Goal: Task Accomplishment & Management: Complete application form

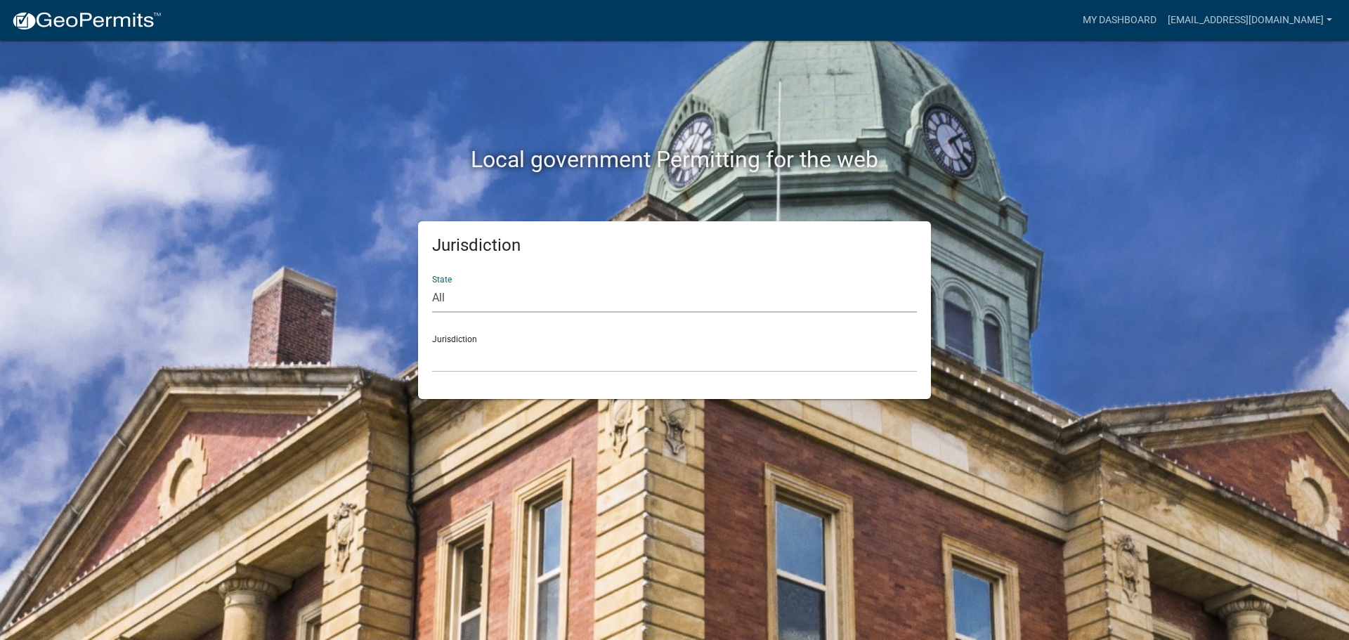
click at [471, 299] on select "All [US_STATE] [US_STATE] [US_STATE] [US_STATE] [US_STATE] [US_STATE] [US_STATE…" at bounding box center [674, 298] width 485 height 29
select select "[US_STATE]"
click at [432, 284] on select "All [US_STATE] [US_STATE] [US_STATE] [US_STATE] [US_STATE] [US_STATE] [US_STATE…" at bounding box center [674, 298] width 485 height 29
click at [447, 364] on select "City of [GEOGRAPHIC_DATA], [US_STATE] City of [GEOGRAPHIC_DATA], [US_STATE] Cit…" at bounding box center [674, 358] width 485 height 29
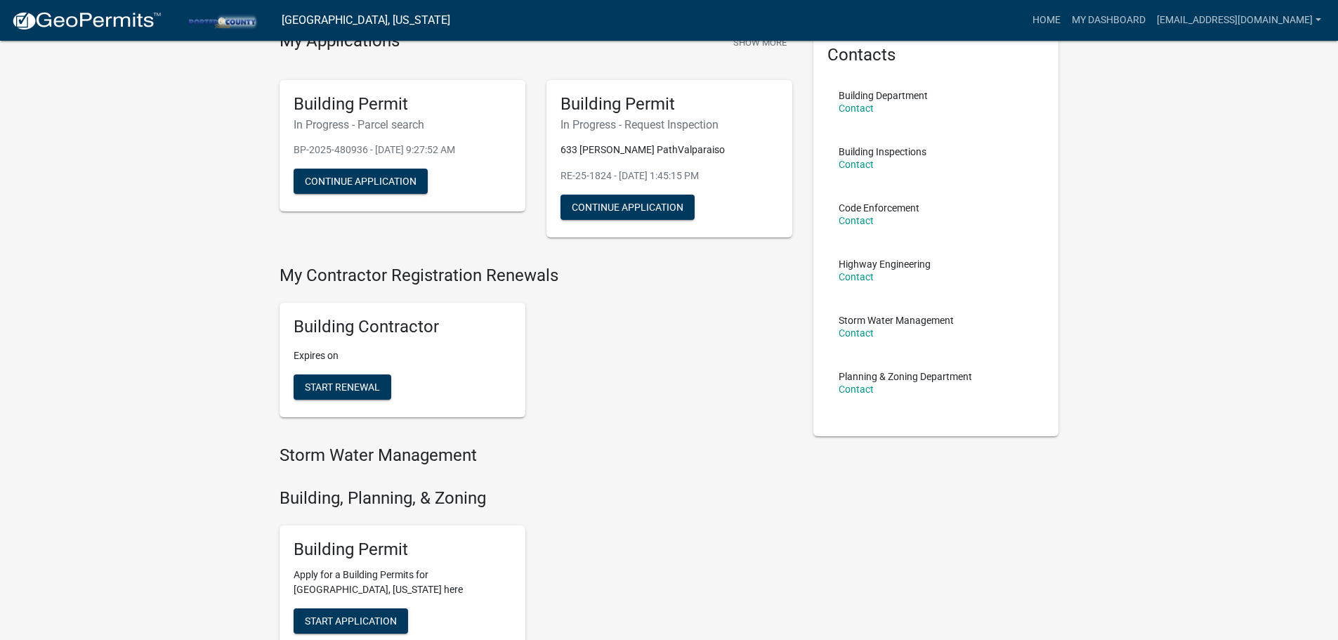
click at [634, 356] on div "Building Contractor Expires on Start Renewal" at bounding box center [536, 360] width 534 height 137
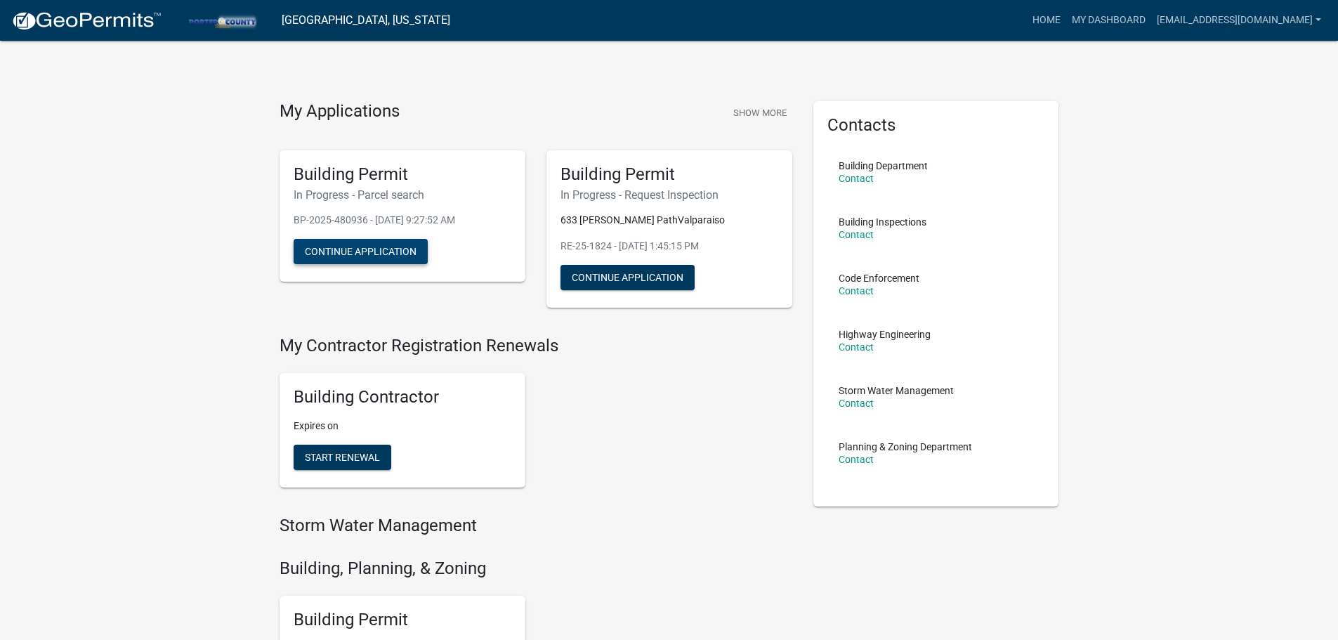
click at [407, 244] on button "Continue Application" at bounding box center [361, 251] width 134 height 25
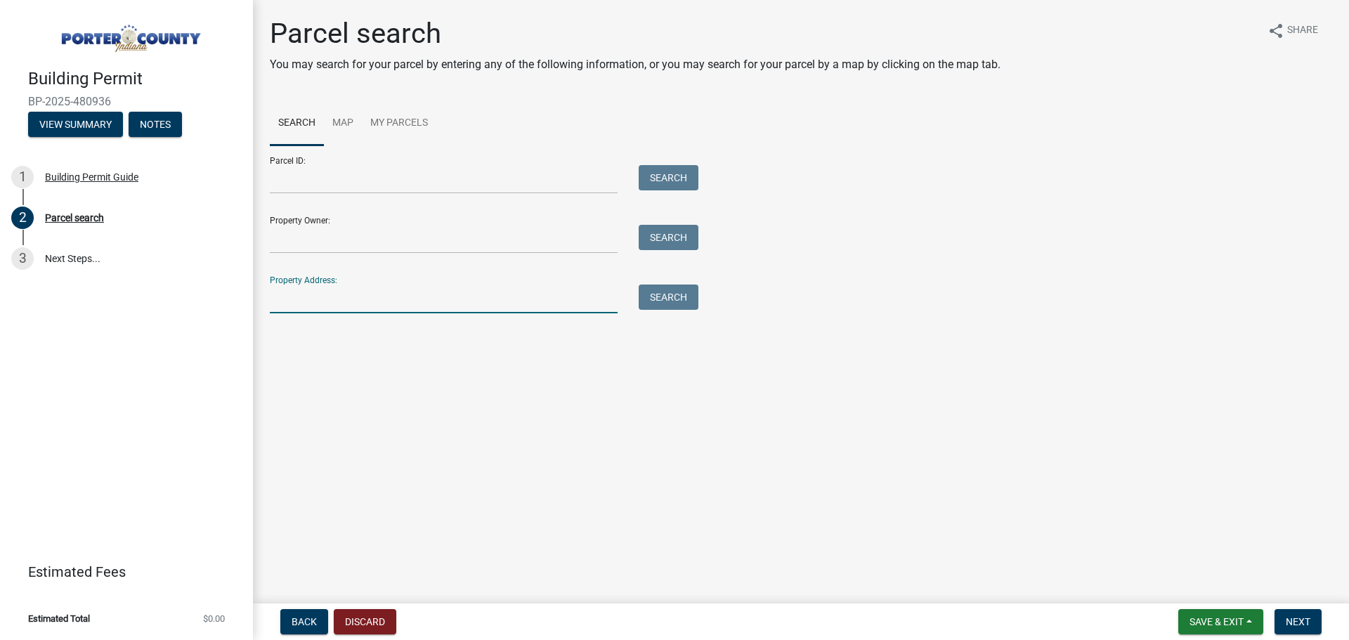
click at [351, 306] on input "Property Address:" at bounding box center [444, 299] width 348 height 29
click at [412, 308] on input "Property Address:" at bounding box center [444, 299] width 348 height 29
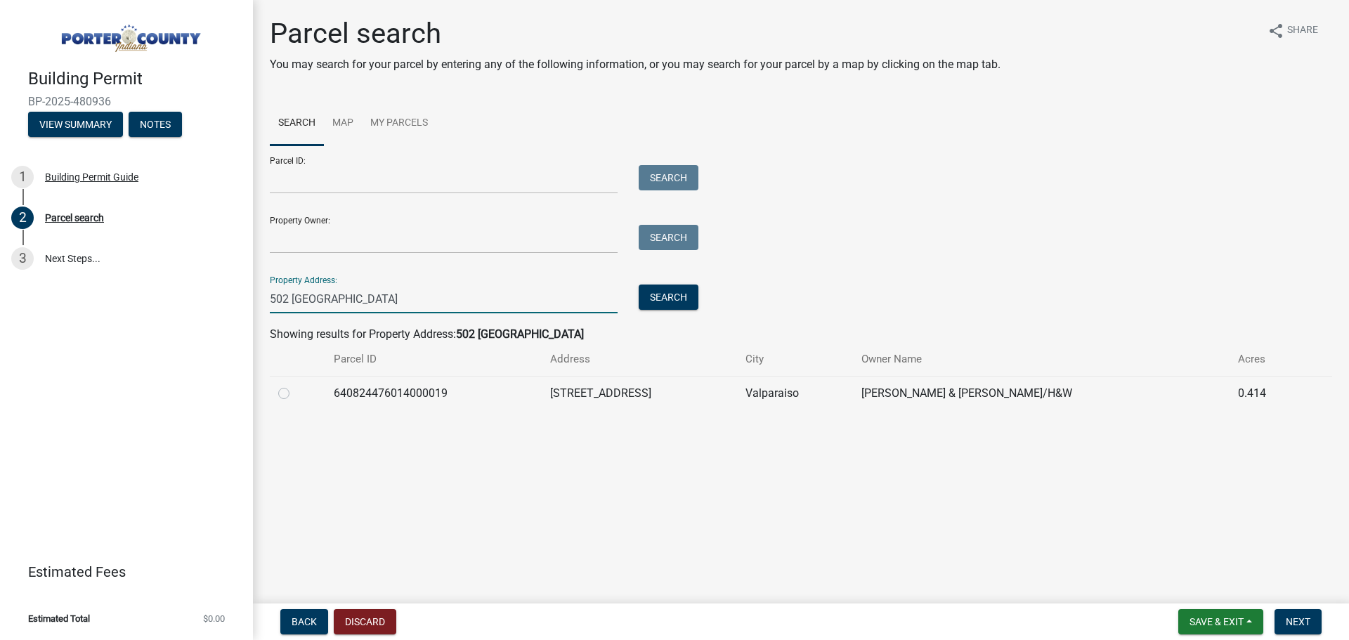
type input "502 [GEOGRAPHIC_DATA]"
click at [295, 385] on label at bounding box center [295, 385] width 0 height 0
click at [295, 394] on input "radio" at bounding box center [299, 389] width 9 height 9
radio input "true"
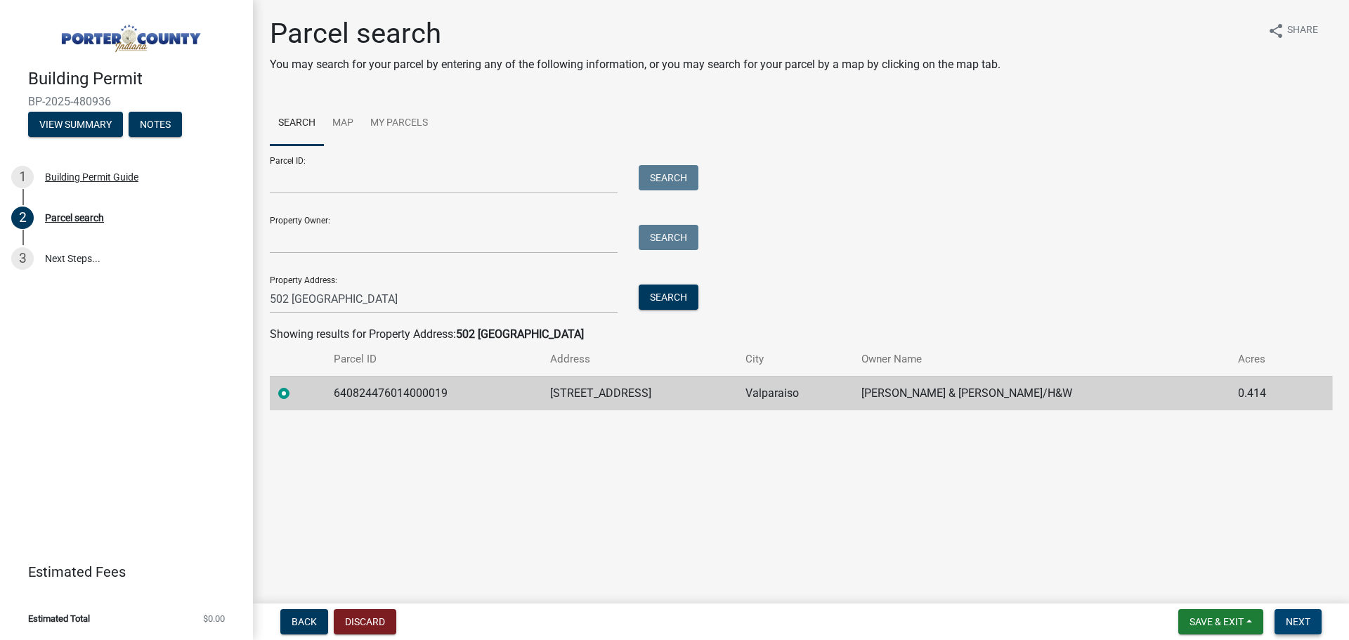
click at [1291, 622] on span "Next" at bounding box center [1298, 621] width 25 height 11
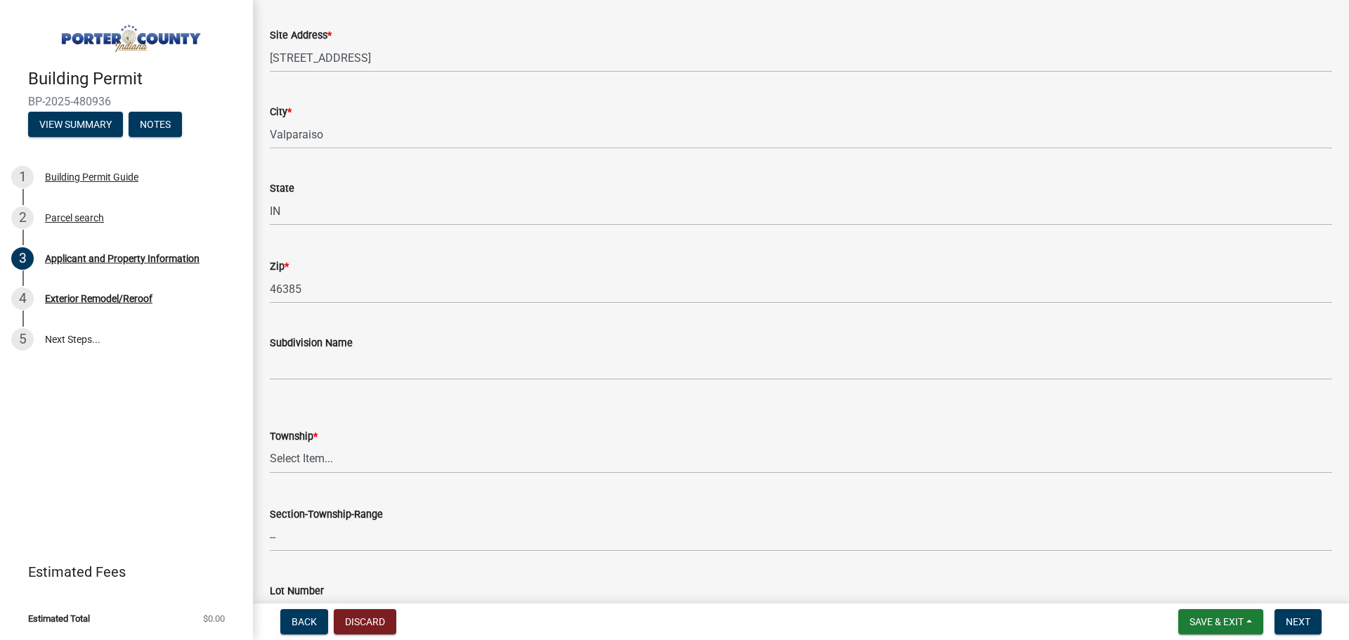
scroll to position [281, 0]
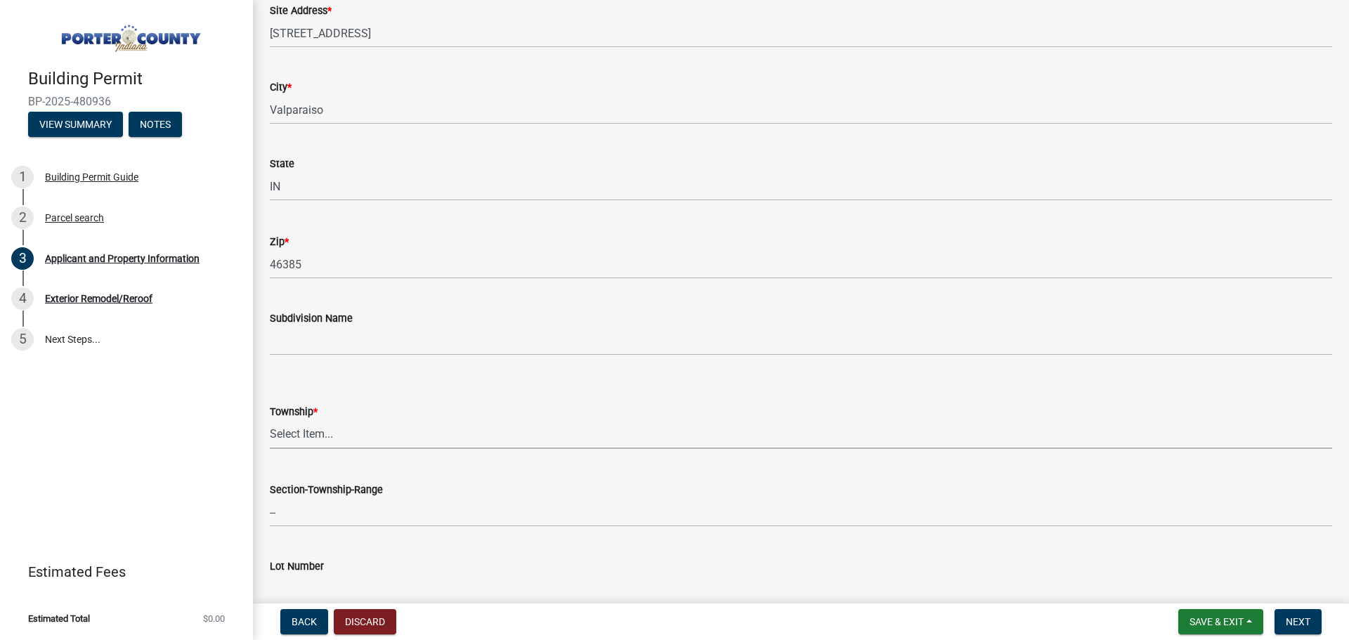
click at [329, 436] on select "Select Item... [PERSON_NAME][GEOGRAPHIC_DATA] [PERSON_NAME][GEOGRAPHIC_DATA] [G…" at bounding box center [801, 434] width 1062 height 29
click at [270, 420] on select "Select Item... [PERSON_NAME][GEOGRAPHIC_DATA] [PERSON_NAME][GEOGRAPHIC_DATA] [G…" at bounding box center [801, 434] width 1062 height 29
select select "4e6cbcac-7d48-4f78-b019-902ed53214cd"
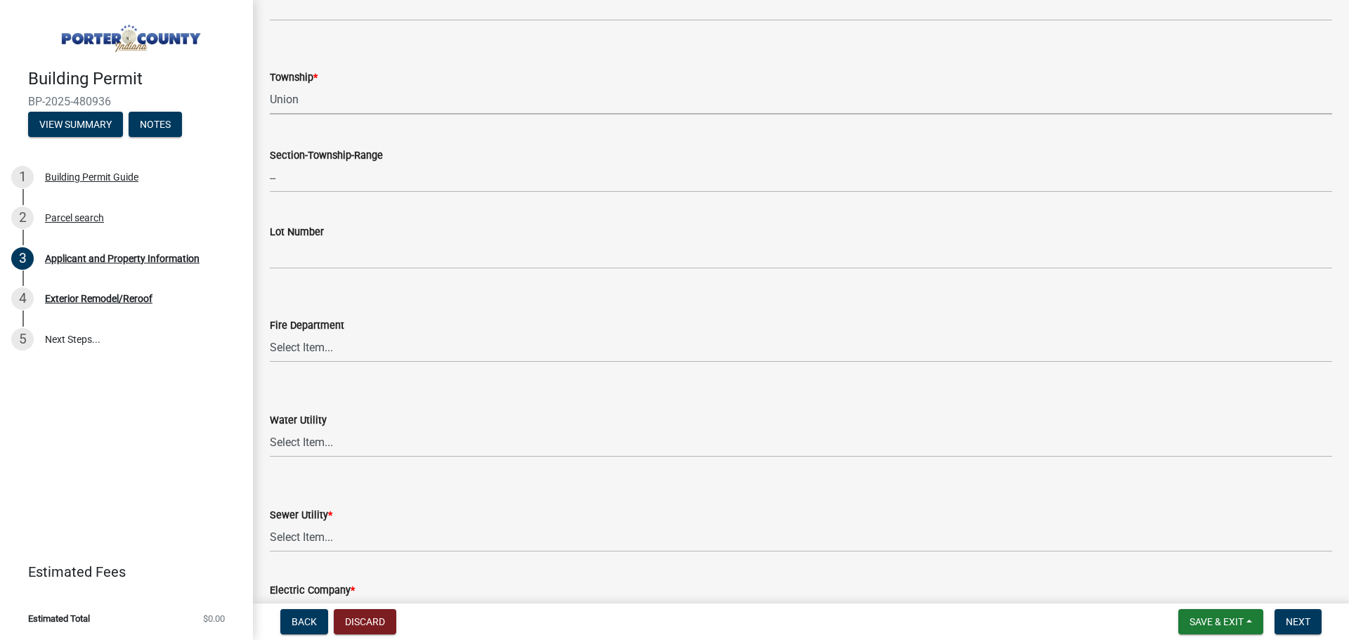
scroll to position [773, 0]
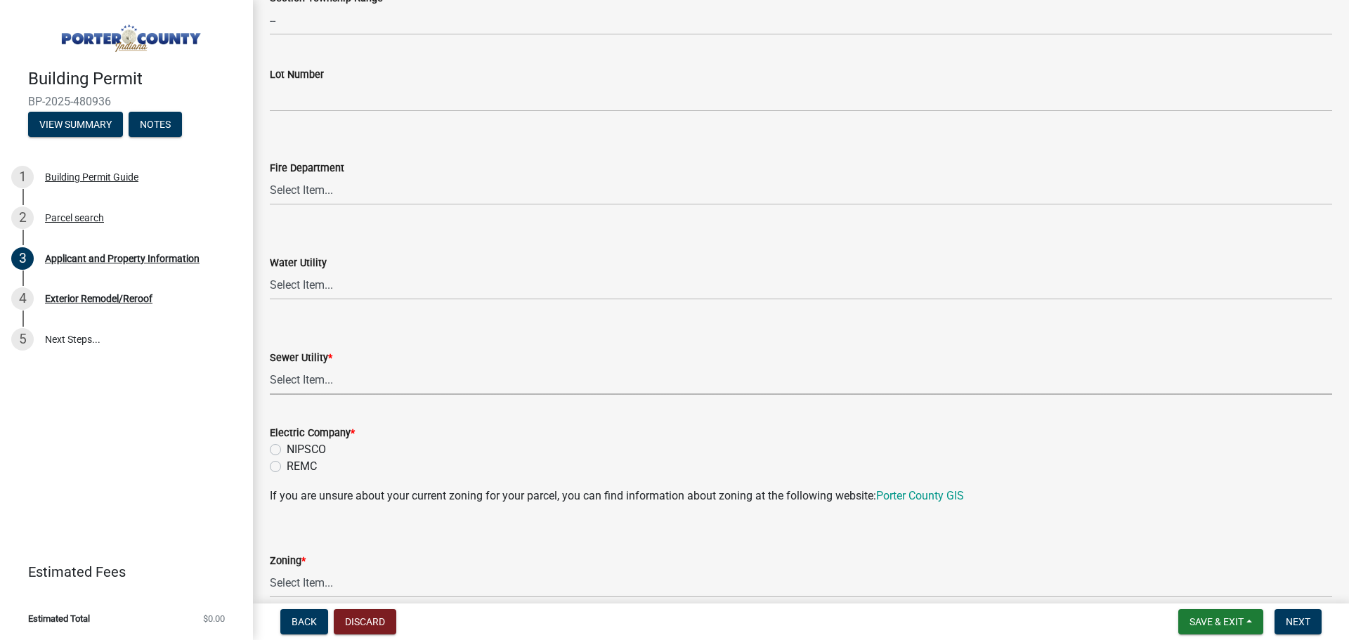
click at [319, 385] on select "Select Item... Aqua [US_STATE] Inc Damon Run Falling Waters Lake Eliza - LEACD …" at bounding box center [801, 380] width 1062 height 29
click at [270, 366] on select "Select Item... Aqua [US_STATE] Inc Damon Run Falling Waters Lake Eliza - LEACD …" at bounding box center [801, 380] width 1062 height 29
select select "ad46db9b-b68a-4590-8d08-f4fb10f3ead6"
click at [284, 452] on div "NIPSCO" at bounding box center [801, 449] width 1062 height 17
click at [287, 450] on label "NIPSCO" at bounding box center [306, 449] width 39 height 17
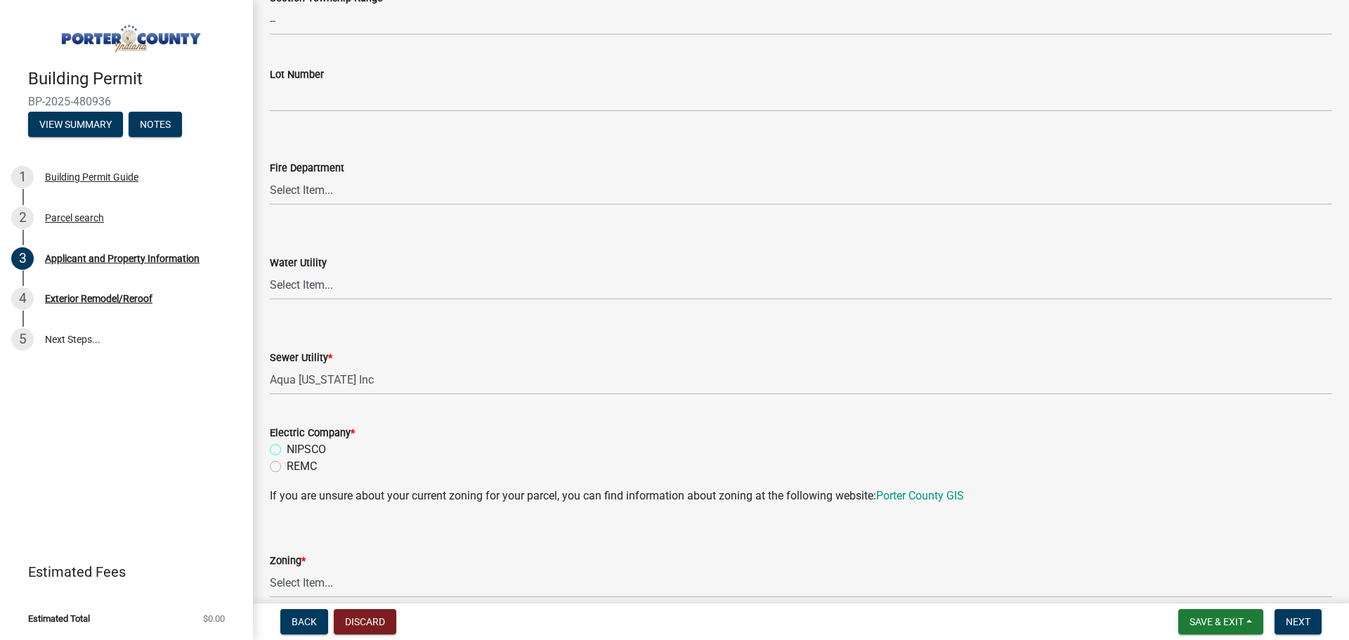
click at [287, 450] on input "NIPSCO" at bounding box center [291, 445] width 9 height 9
radio input "true"
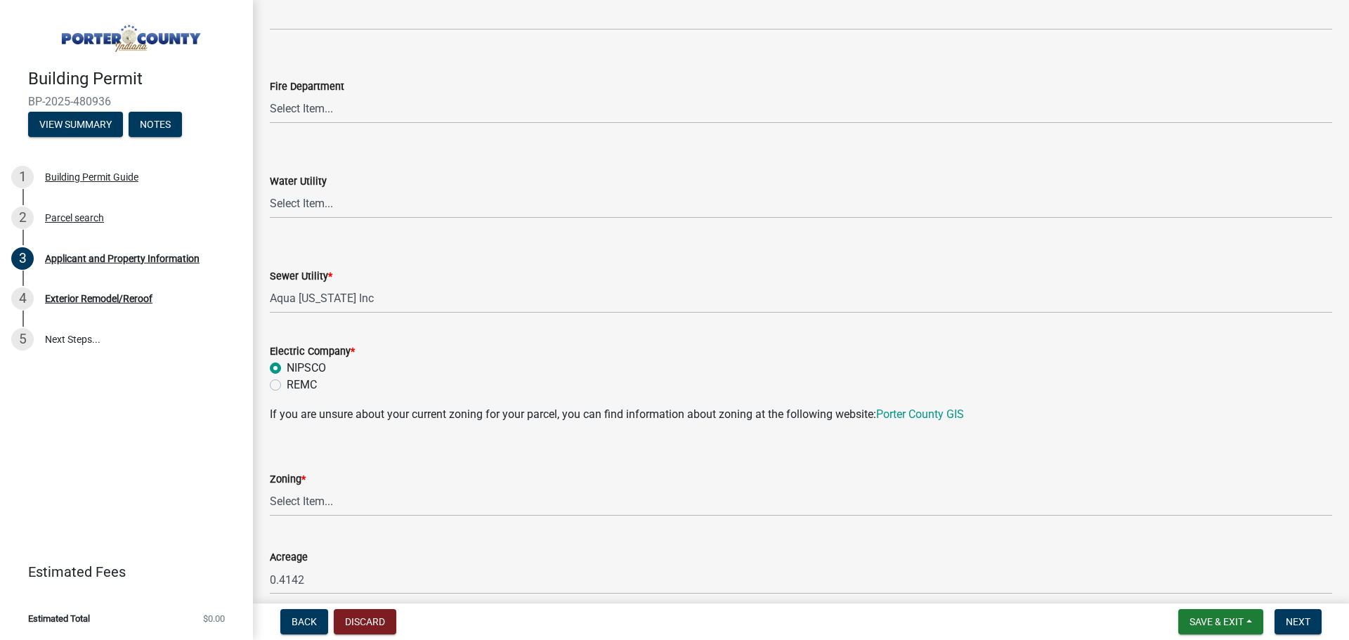
scroll to position [983, 0]
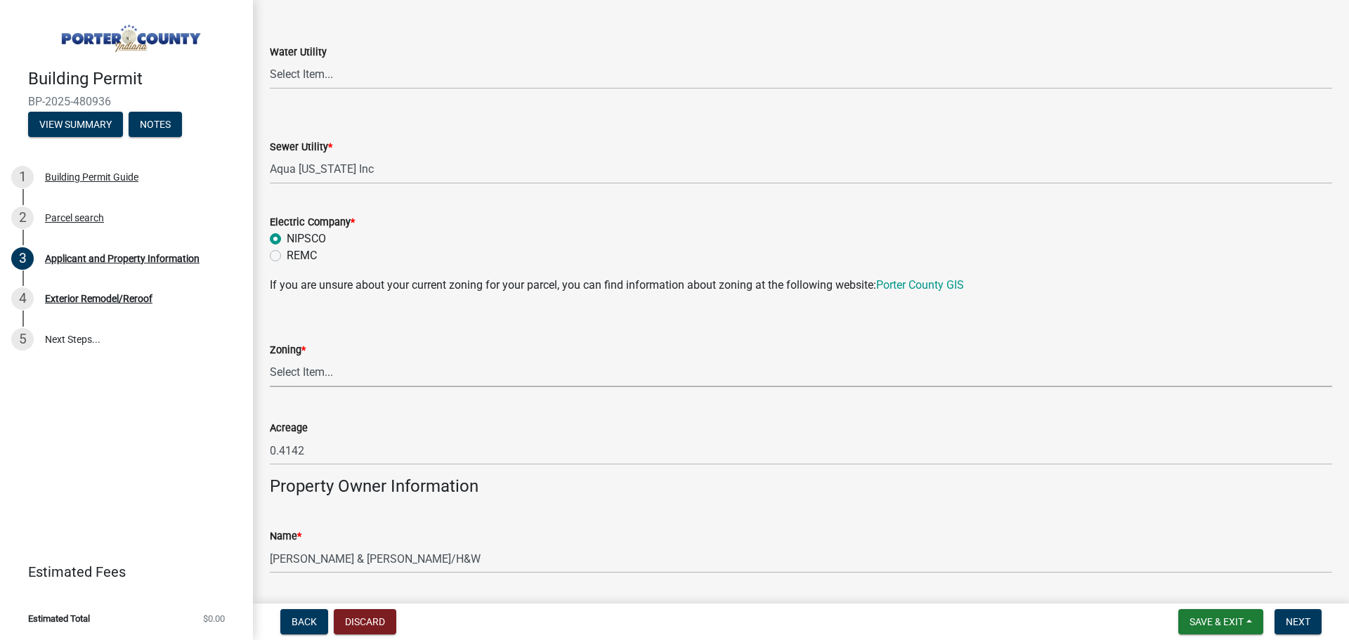
click at [318, 374] on select "Select Item... A1 A2 CH CM CN I1 I2 I3 IN MP OT P1 P2 PUD R1 R2 R3 R4 RL RR" at bounding box center [801, 372] width 1062 height 29
click at [270, 358] on select "Select Item... A1 A2 CH CM CN I1 I2 I3 IN MP OT P1 P2 PUD R1 R2 R3 R4 RL RR" at bounding box center [801, 372] width 1062 height 29
select select "e2d1b1d7-ccc9-456b-9e96-e16306515997"
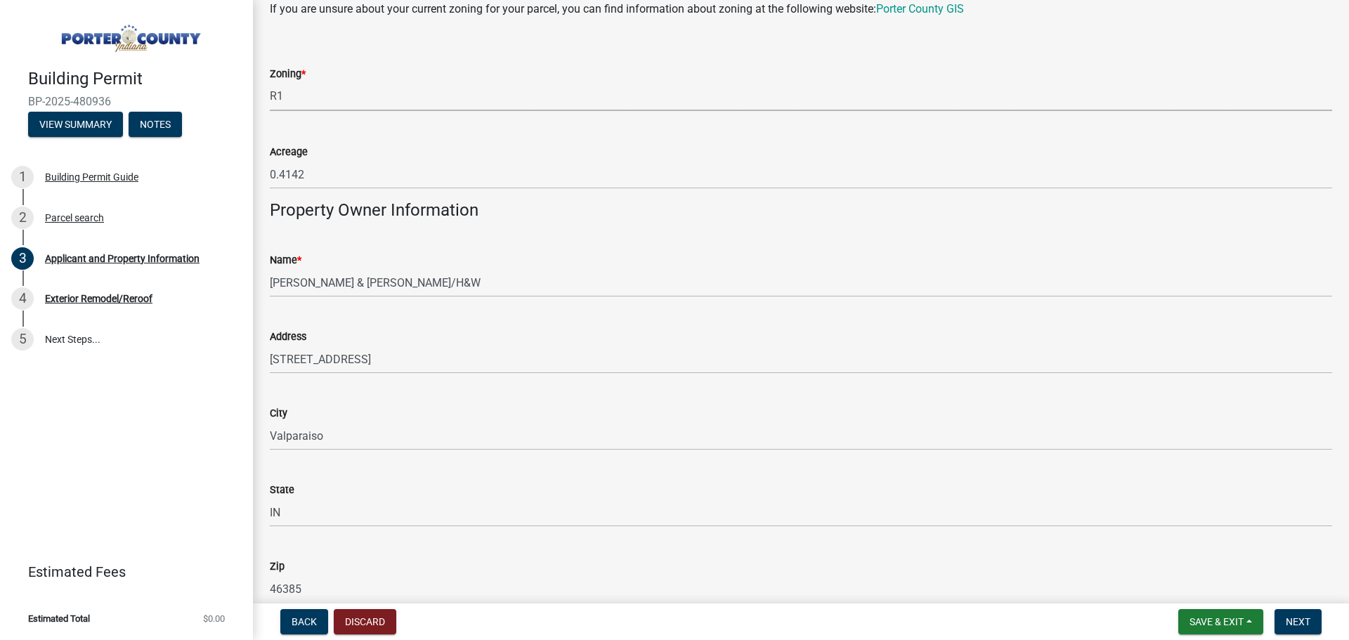
scroll to position [1405, 0]
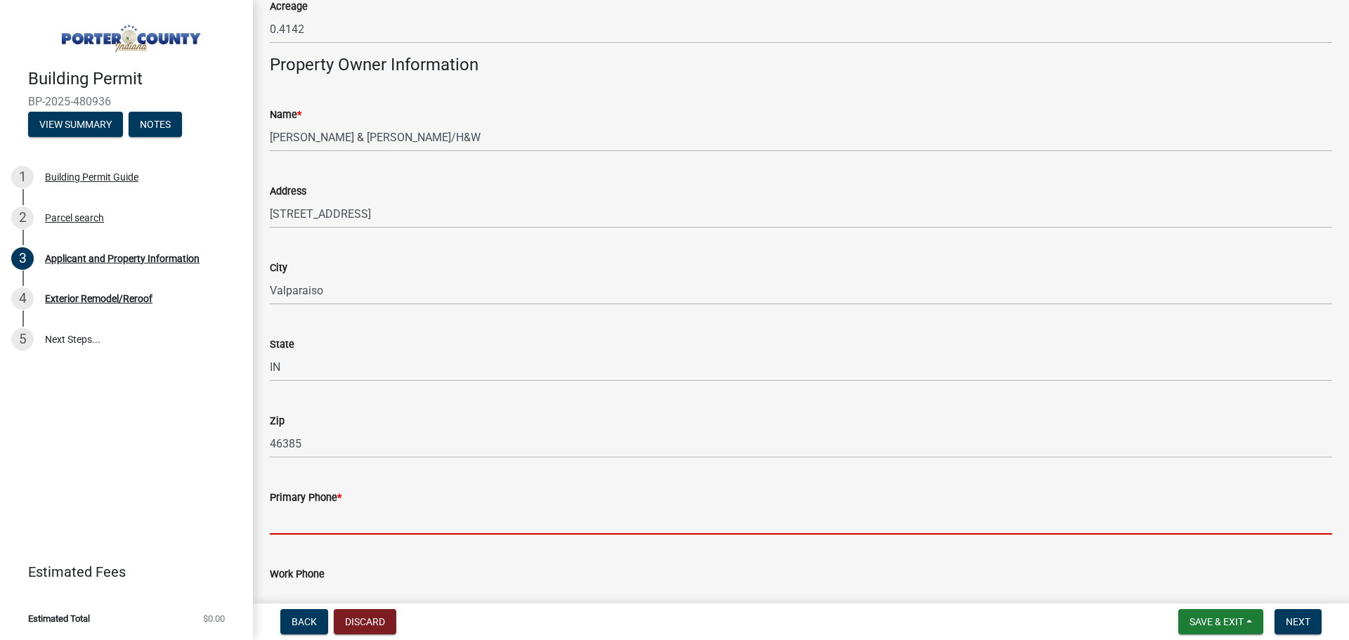
click at [324, 513] on input "Primary Phone *" at bounding box center [801, 520] width 1062 height 29
click at [303, 531] on input "Primary Phone *" at bounding box center [801, 520] width 1062 height 29
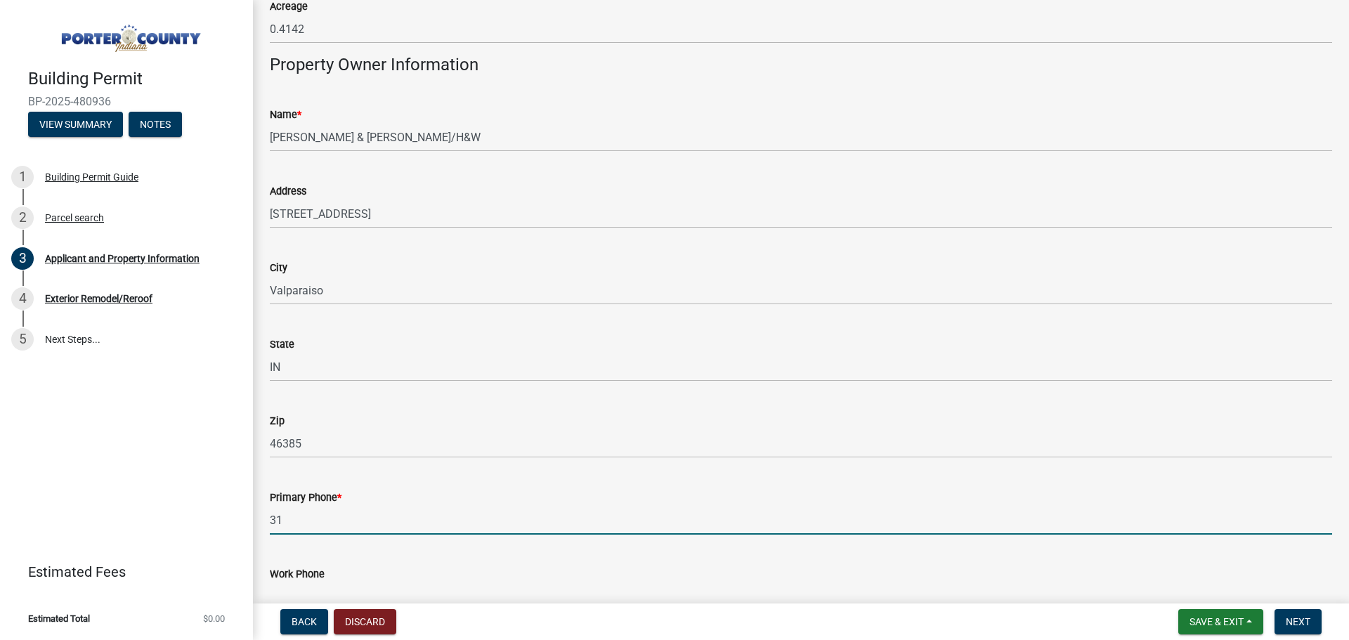
type input "3"
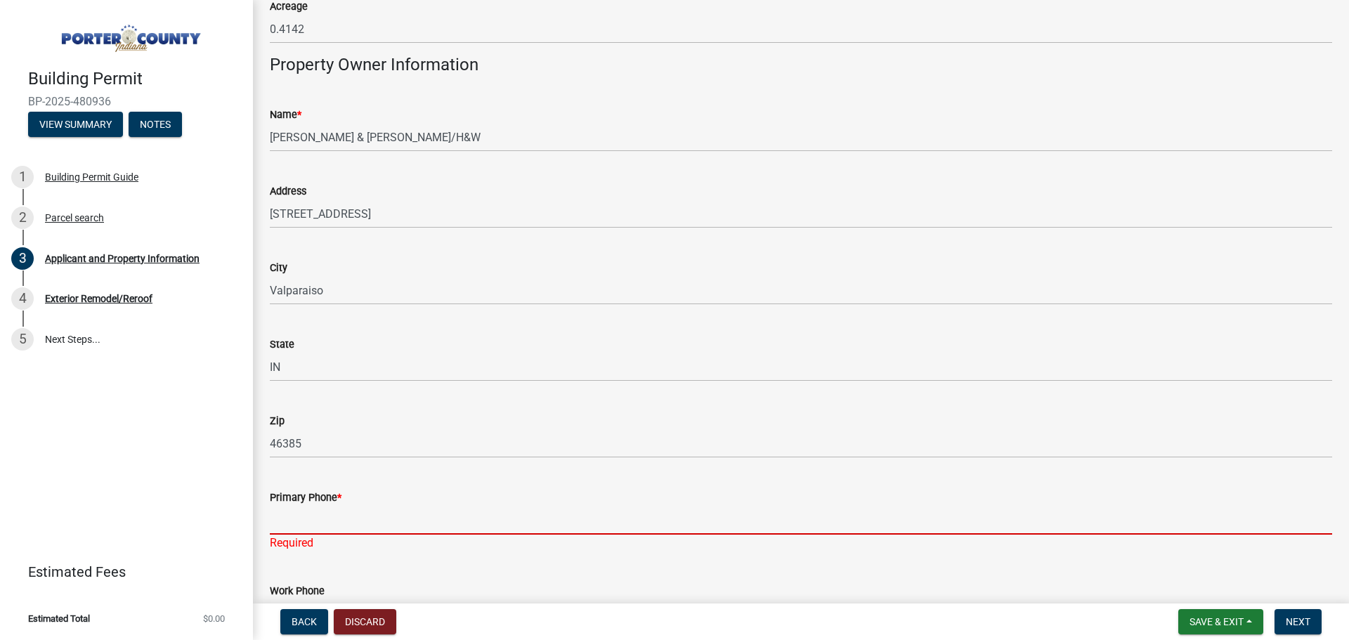
click at [308, 514] on input "Primary Phone *" at bounding box center [801, 520] width 1062 height 29
paste input "[PHONE_NUMBER]"
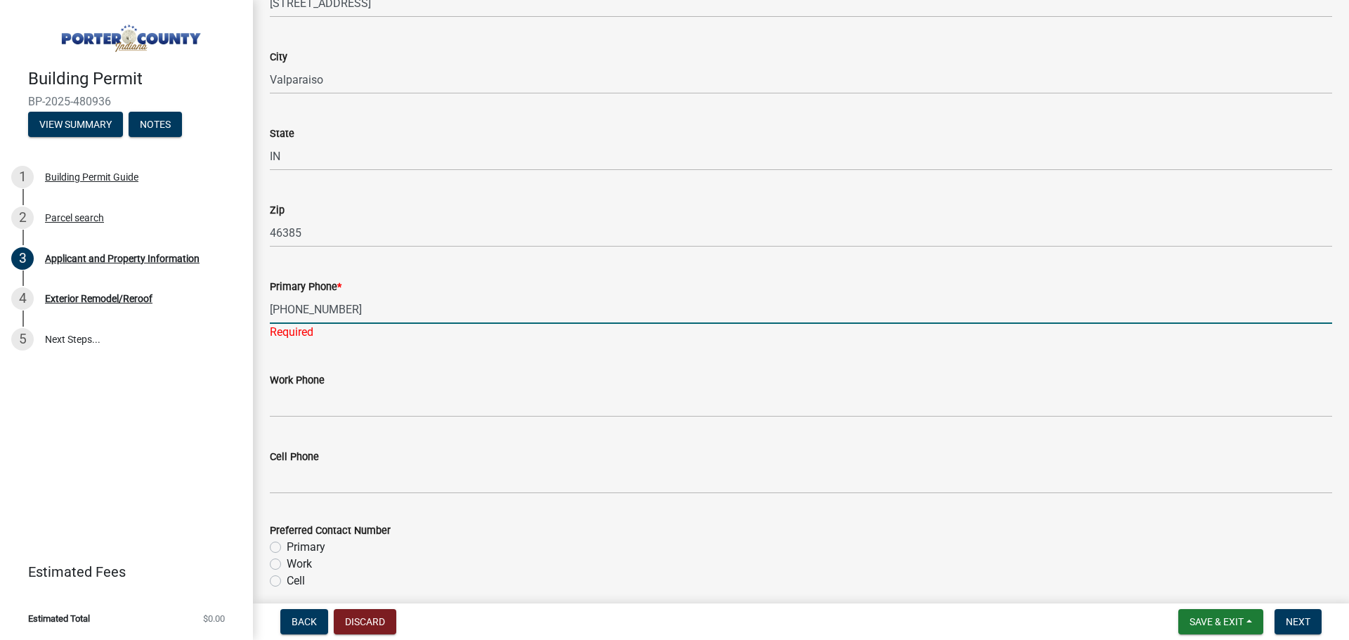
scroll to position [1686, 0]
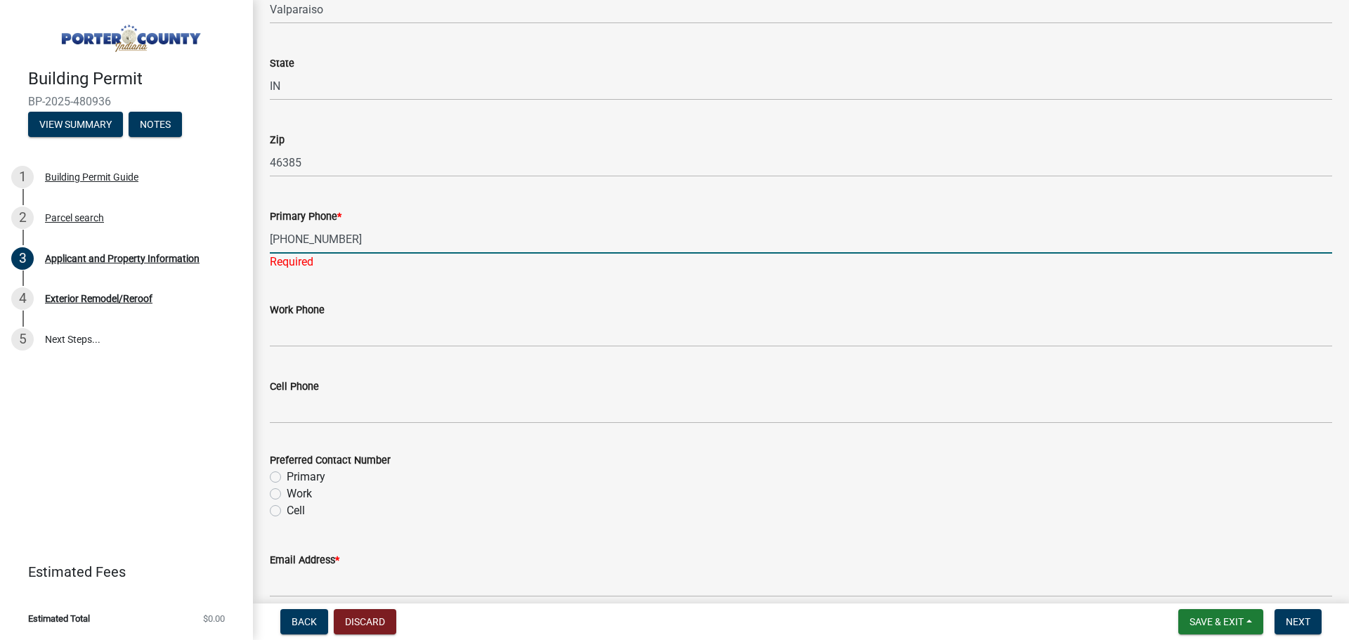
type input "[PHONE_NUMBER]"
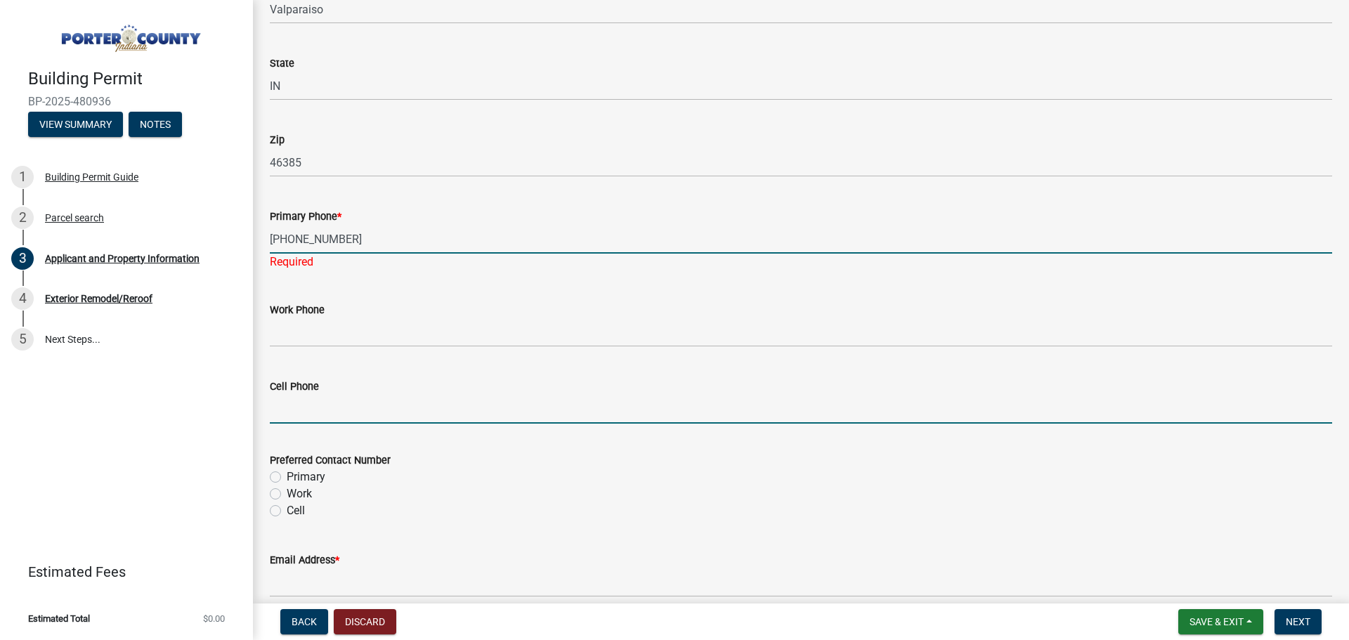
click at [319, 400] on input "Cell Phone" at bounding box center [801, 409] width 1062 height 29
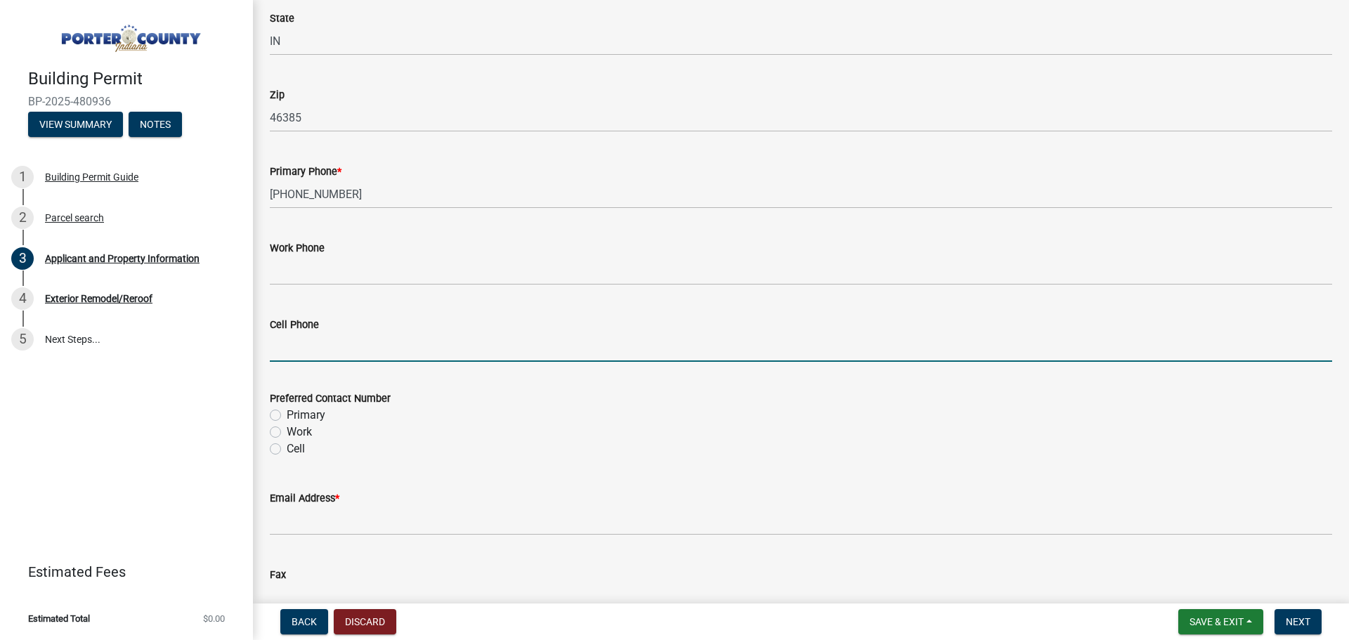
scroll to position [1756, 0]
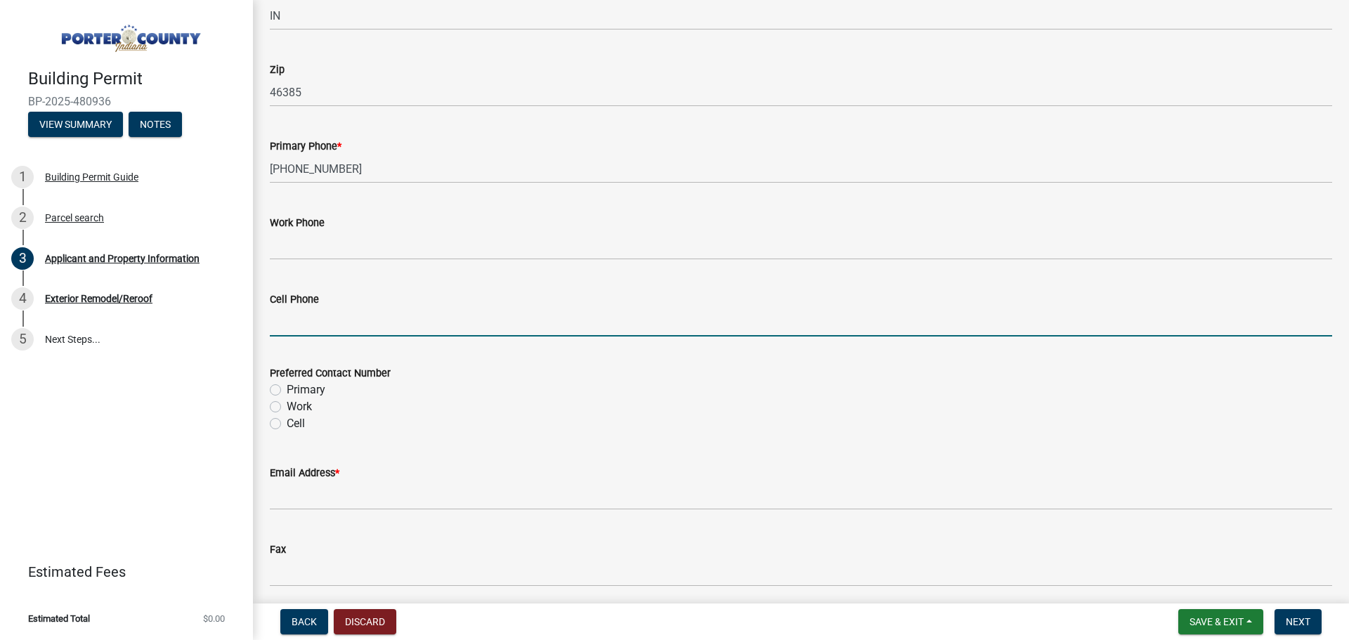
click at [338, 369] on label "Preferred Contact Number" at bounding box center [330, 374] width 121 height 10
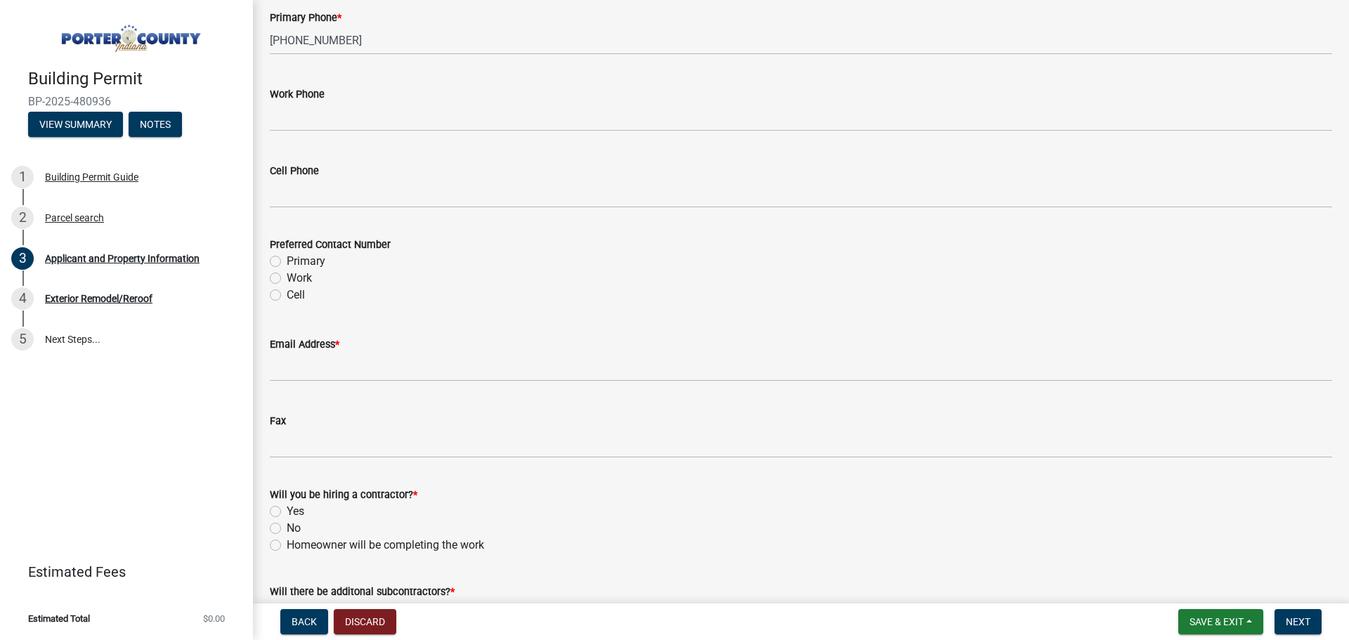
scroll to position [1897, 0]
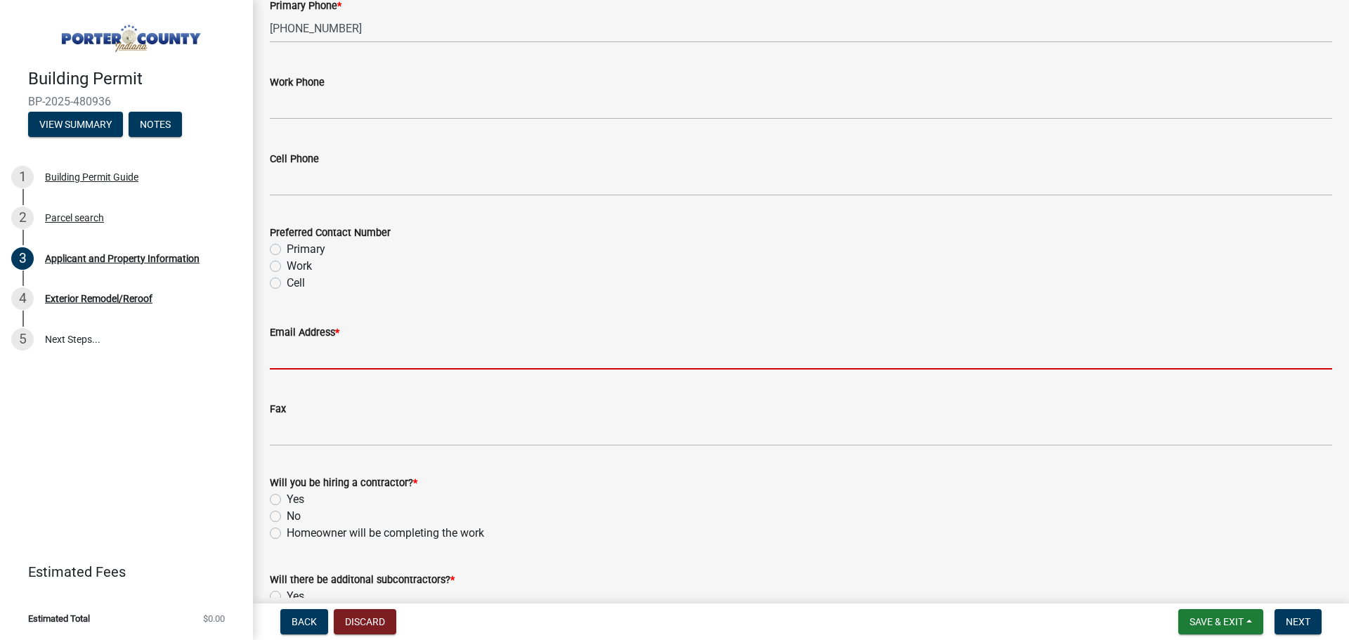
click at [294, 356] on input "Email Address *" at bounding box center [801, 355] width 1062 height 29
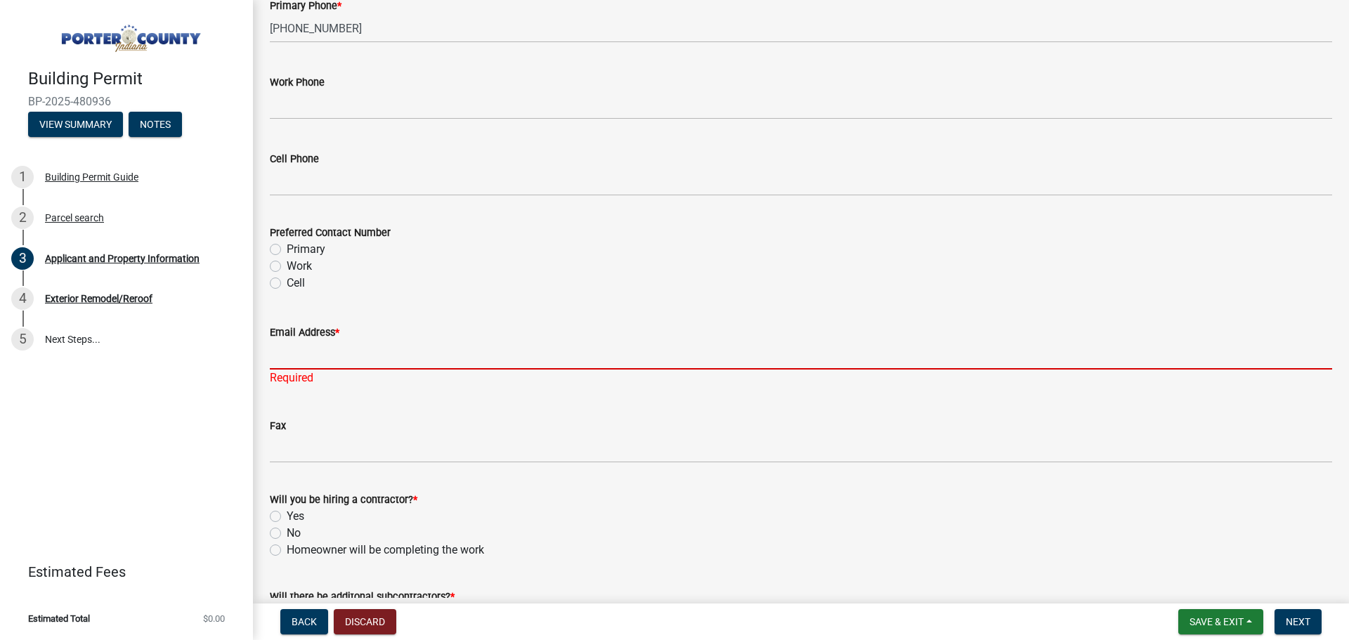
click at [316, 351] on input "Email Address *" at bounding box center [801, 355] width 1062 height 29
paste input "[EMAIL_ADDRESS][DOMAIN_NAME]"
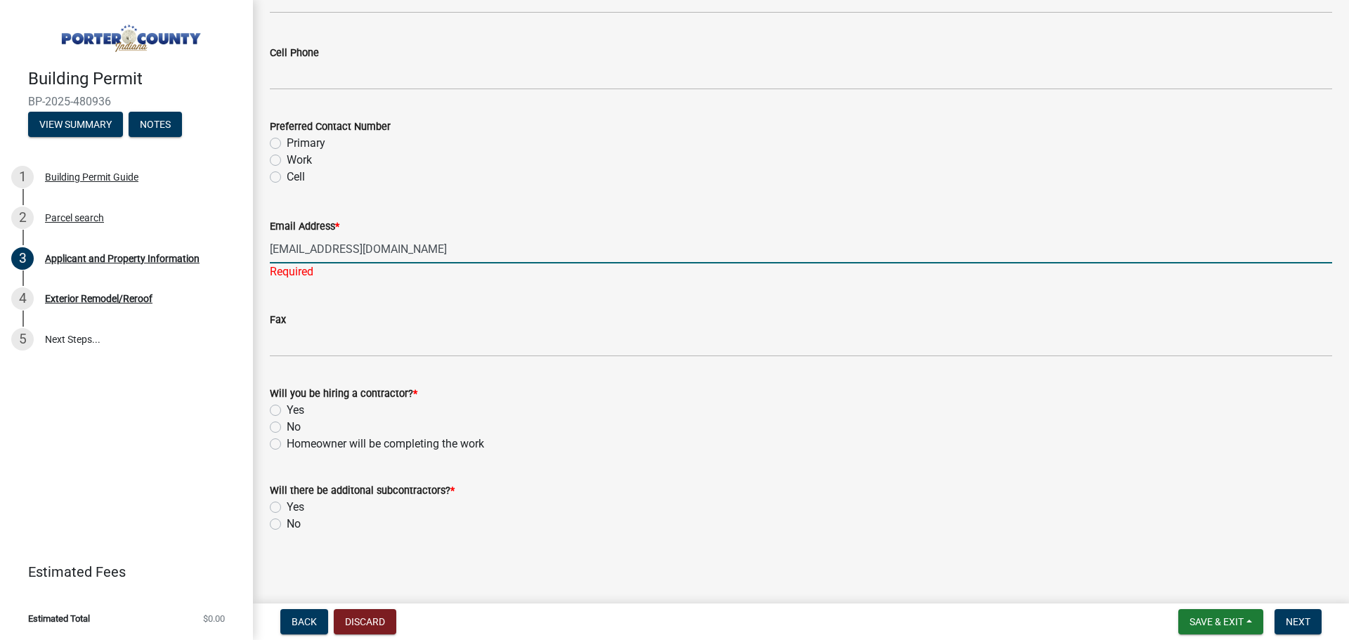
scroll to position [2005, 0]
type input "[EMAIL_ADDRESS][DOMAIN_NAME]"
click at [283, 405] on div "Yes" at bounding box center [801, 408] width 1062 height 17
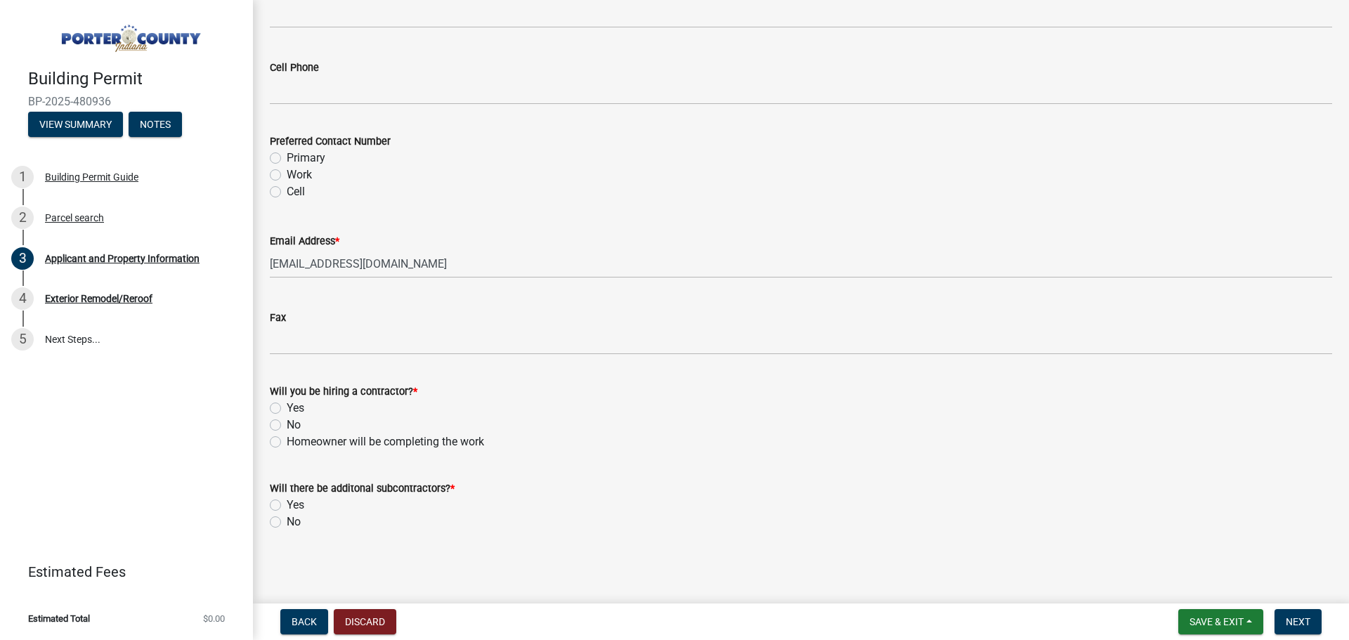
click at [287, 405] on label "Yes" at bounding box center [296, 408] width 18 height 17
click at [287, 405] on input "Yes" at bounding box center [291, 404] width 9 height 9
radio input "true"
click at [287, 523] on label "No" at bounding box center [294, 522] width 14 height 17
click at [287, 523] on input "No" at bounding box center [291, 518] width 9 height 9
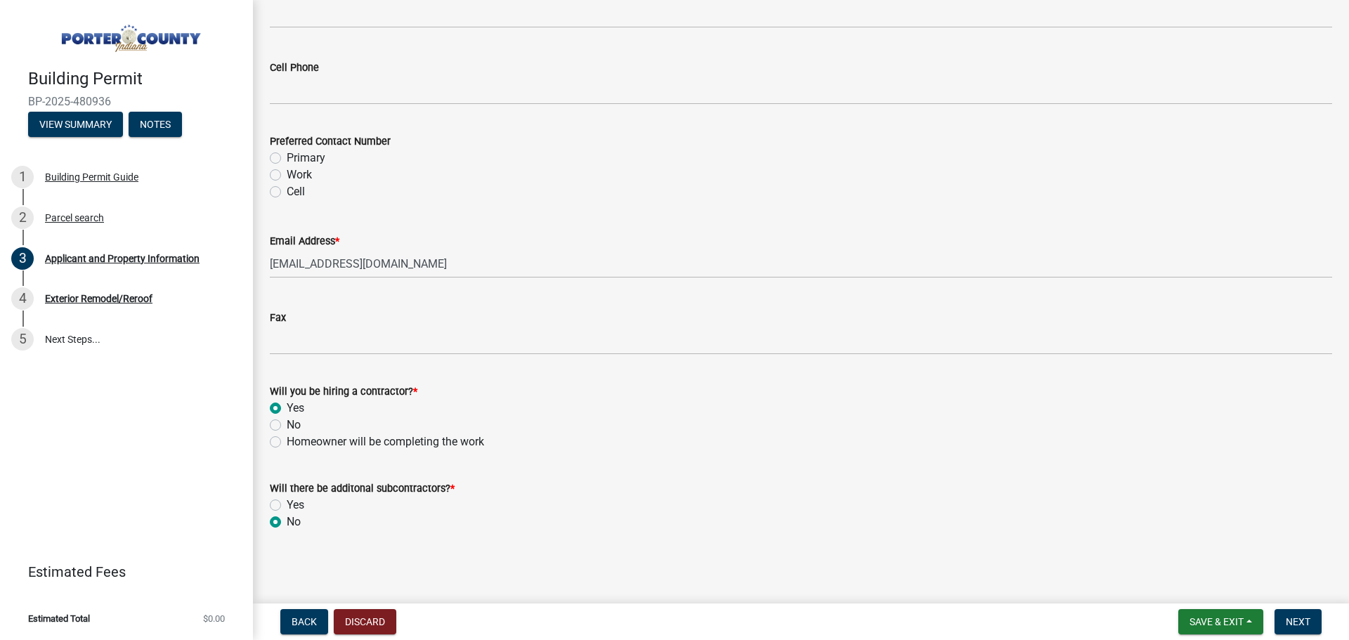
radio input "true"
click at [1303, 623] on span "Next" at bounding box center [1298, 621] width 25 height 11
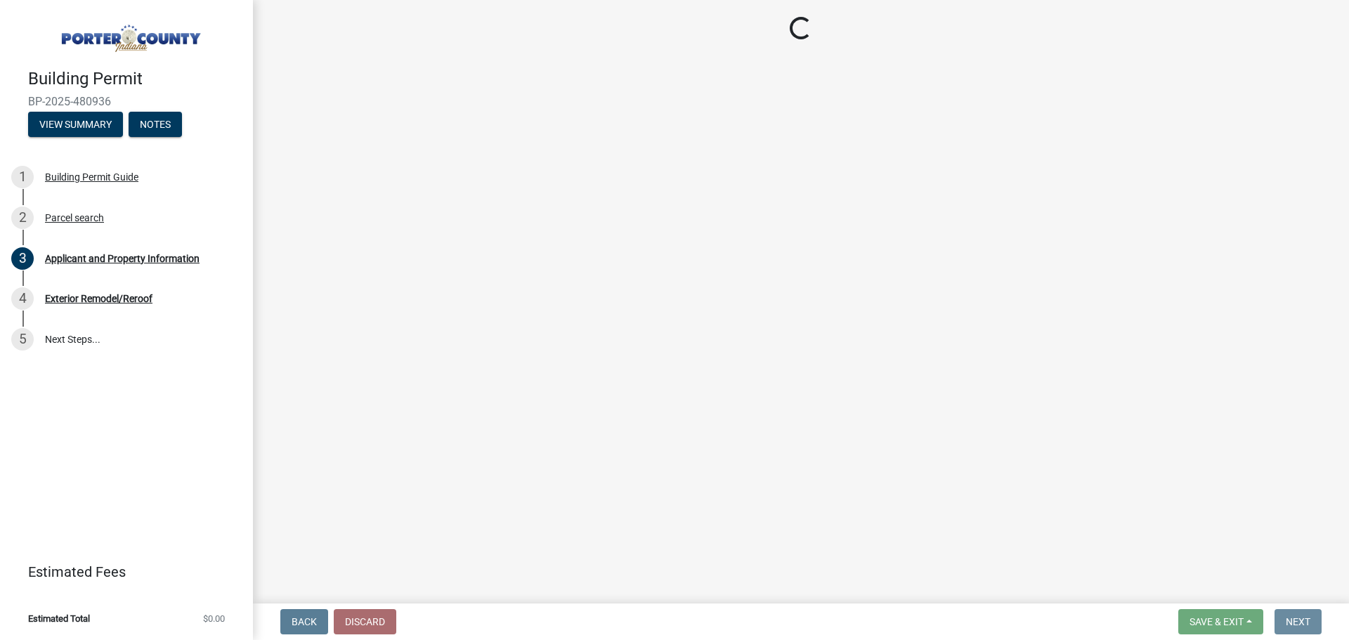
scroll to position [0, 0]
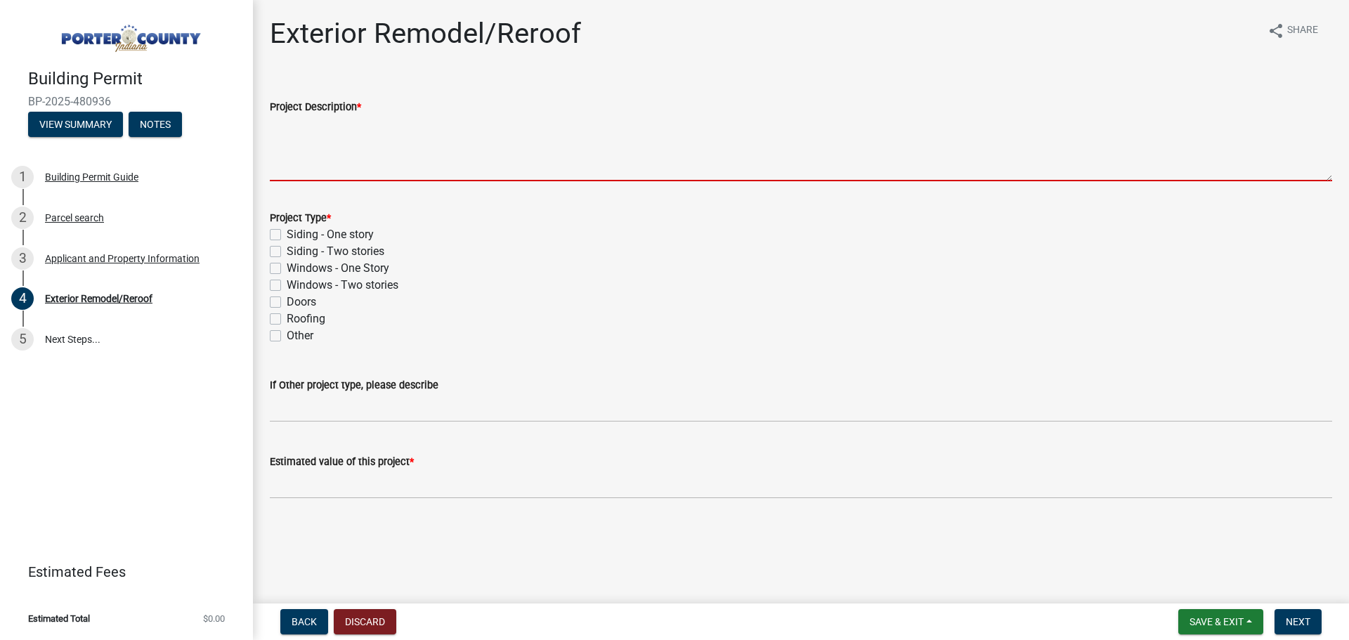
click at [402, 152] on textarea "Project Description *" at bounding box center [801, 148] width 1062 height 66
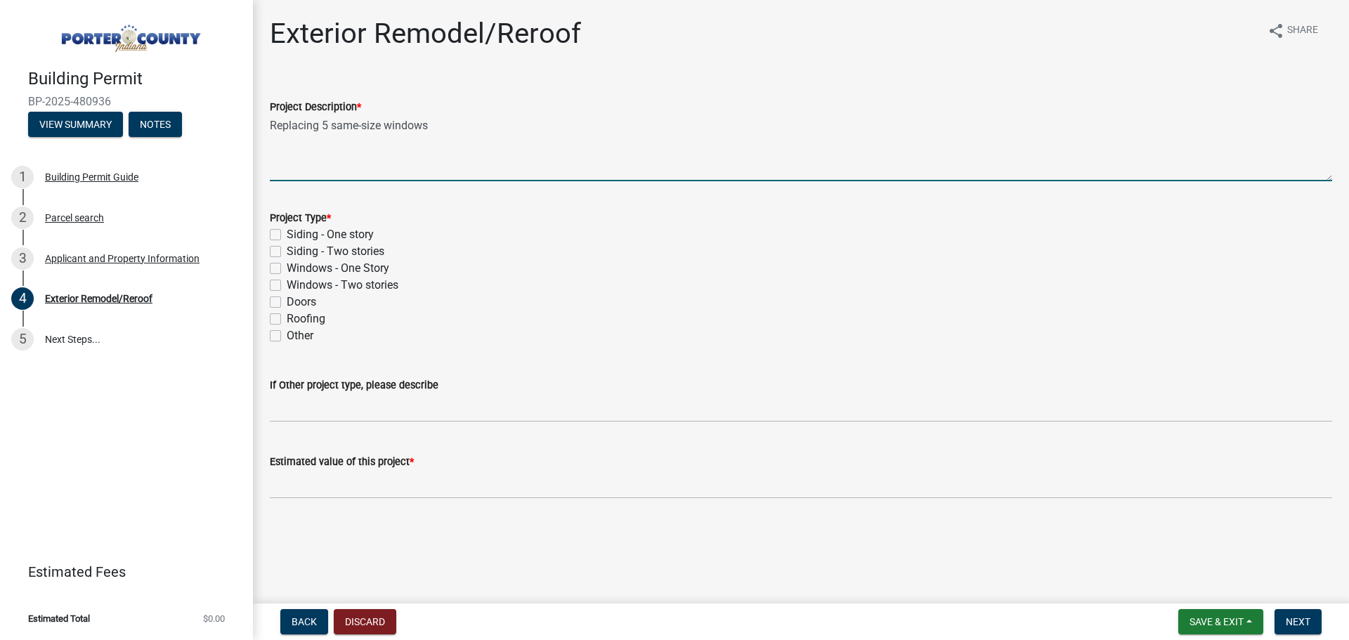
type textarea "Replacing 5 same-size windows"
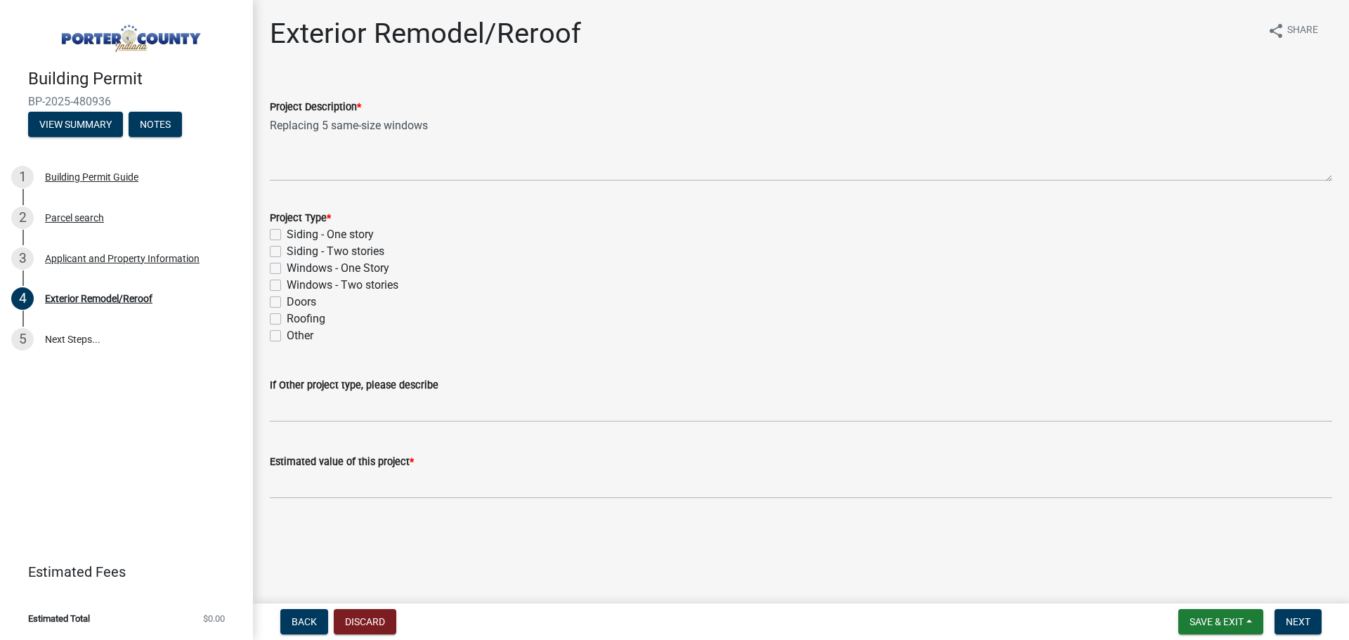
click at [282, 285] on div "Windows - Two stories" at bounding box center [801, 285] width 1062 height 17
click at [287, 287] on label "Windows - Two stories" at bounding box center [343, 285] width 112 height 17
click at [287, 286] on input "Windows - Two stories" at bounding box center [291, 281] width 9 height 9
checkbox input "true"
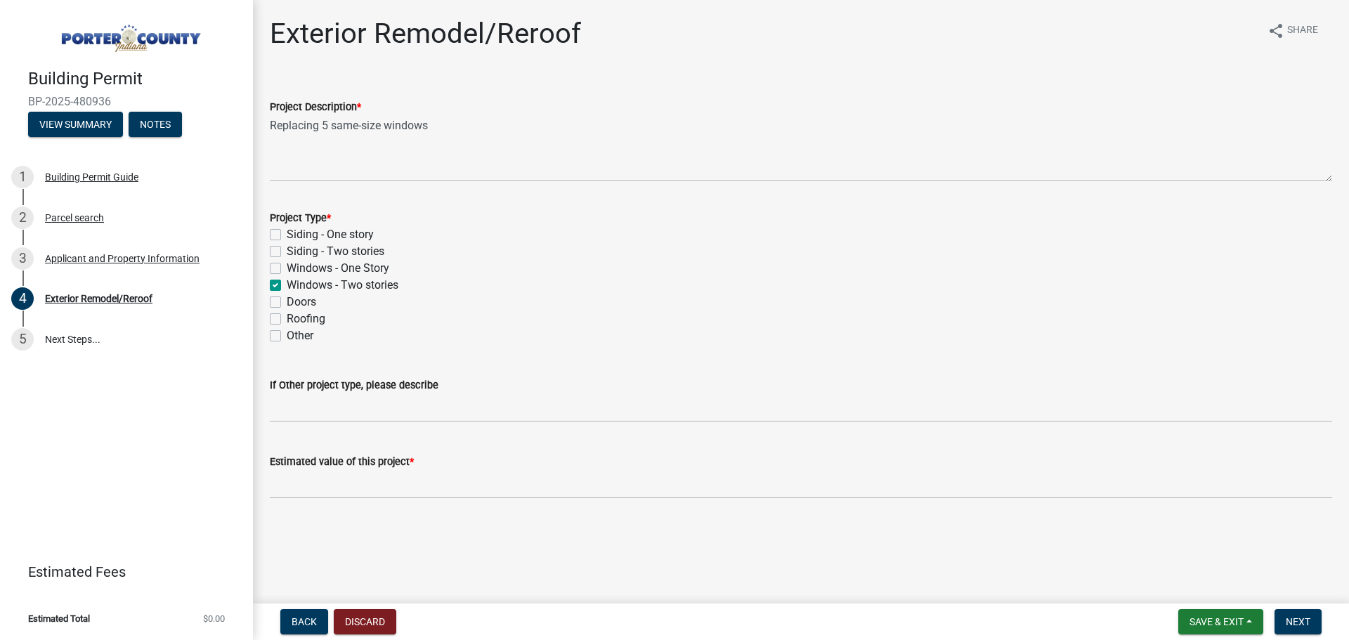
checkbox input "false"
checkbox input "true"
checkbox input "false"
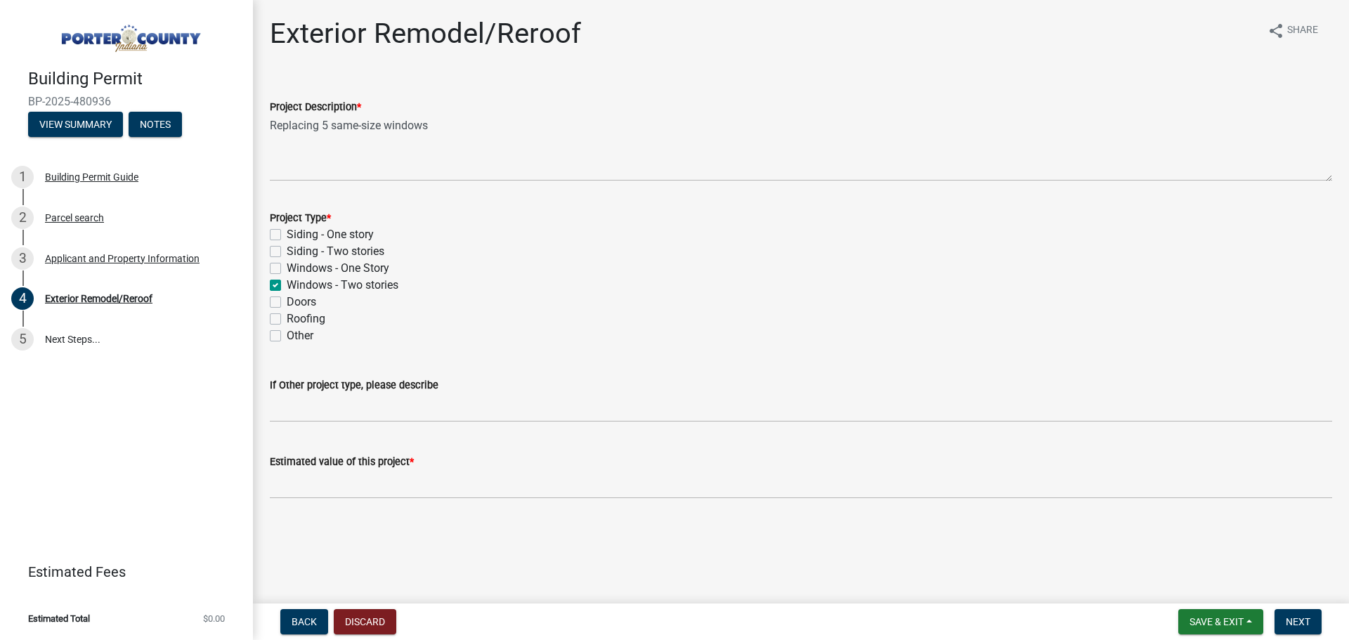
checkbox input "false"
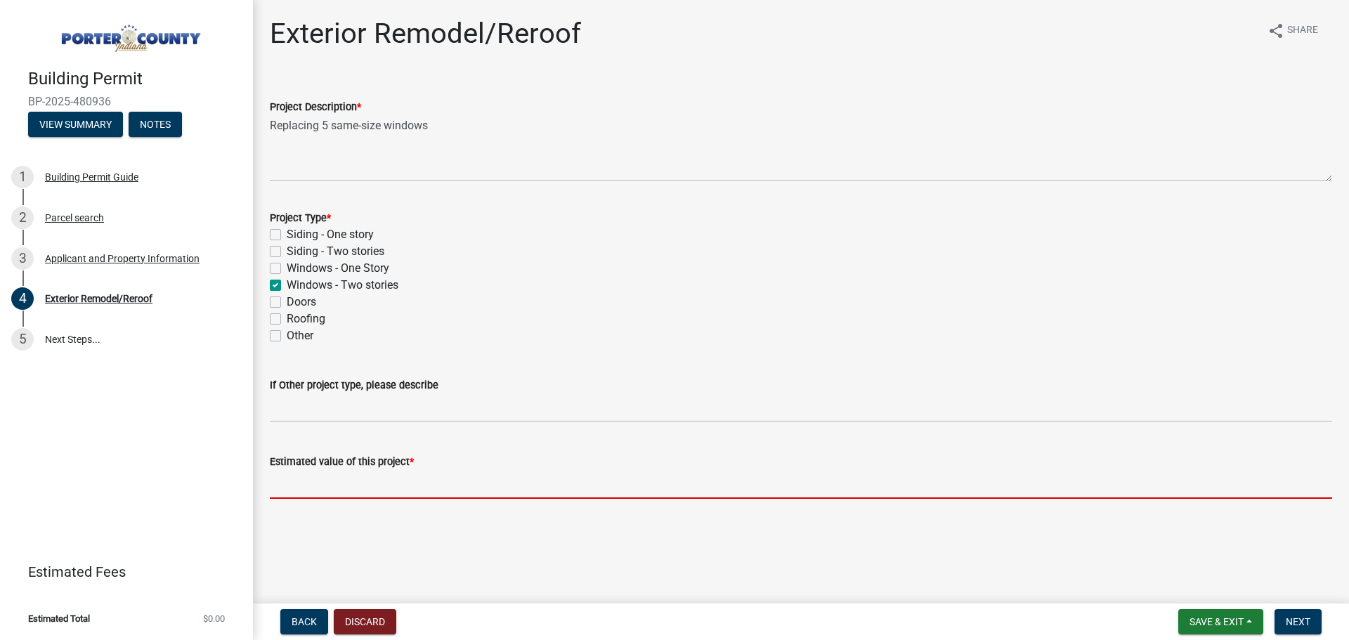
click at [317, 488] on input "text" at bounding box center [801, 484] width 1062 height 29
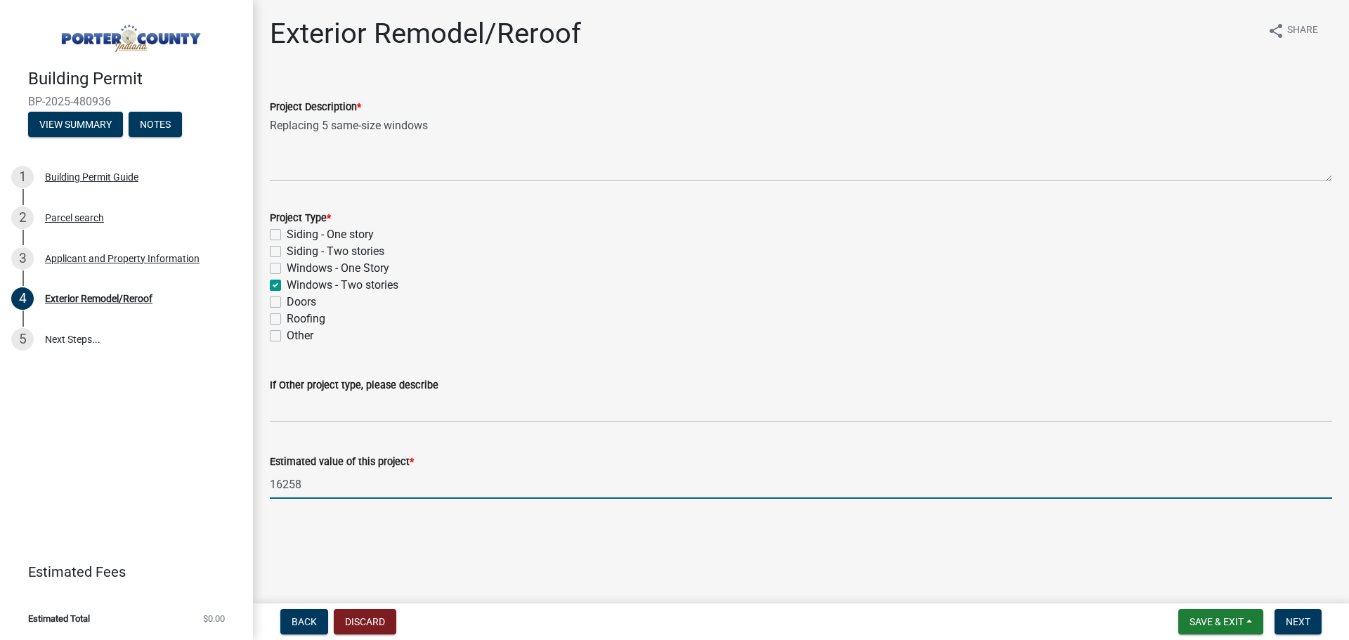
type input "16258"
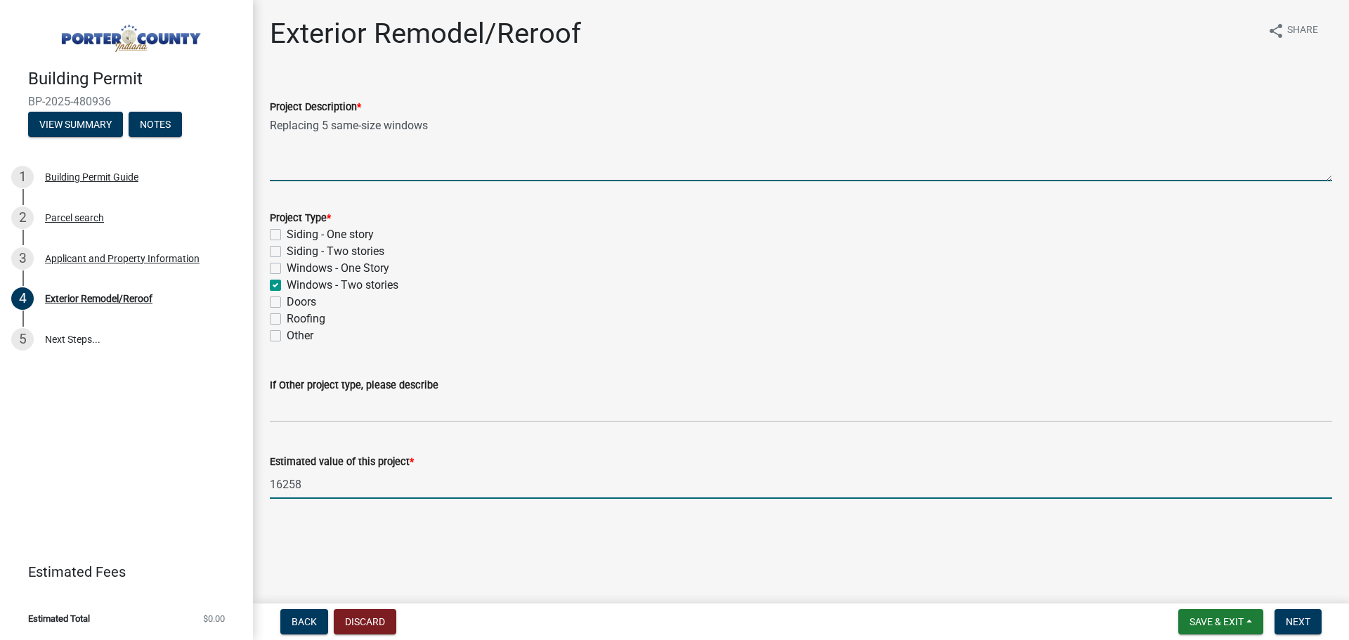
click at [438, 122] on textarea "Replacing 5 same-size windows" at bounding box center [801, 148] width 1062 height 66
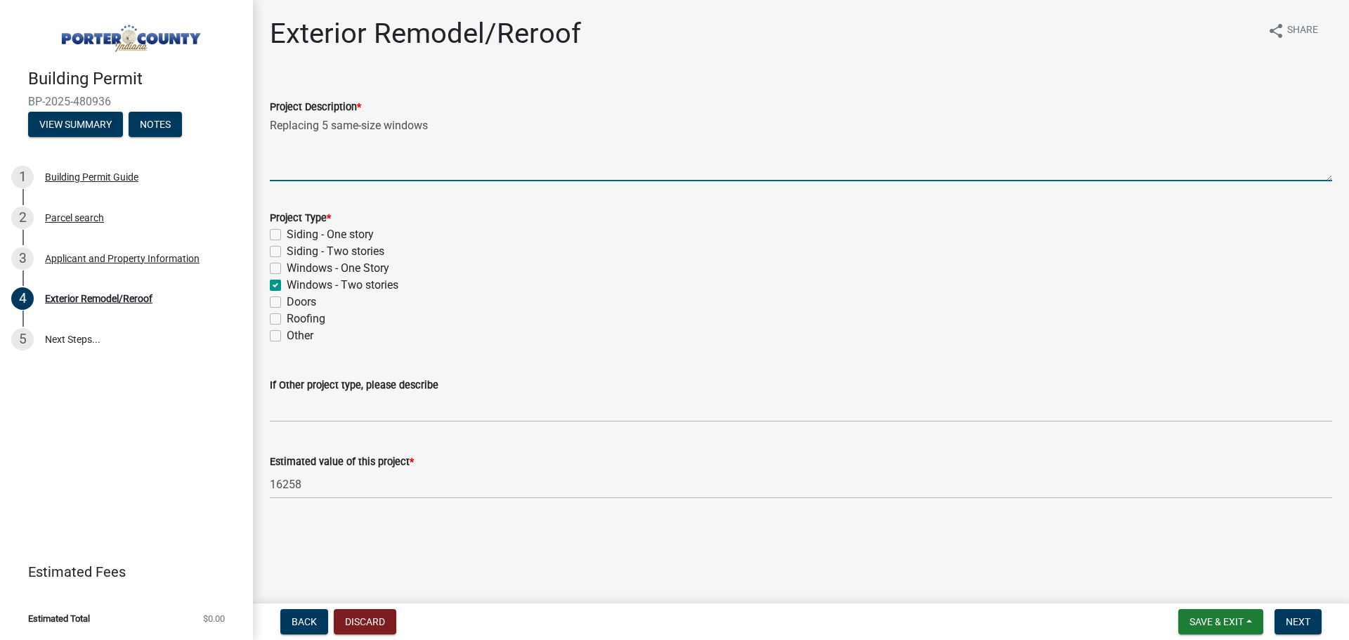
click at [472, 119] on textarea "Replacing 5 same-size windows" at bounding box center [801, 148] width 1062 height 66
click at [466, 131] on textarea "Replacing 5 same-size windows" at bounding box center [801, 148] width 1062 height 66
type textarea "Replacing 5 same-size windows"
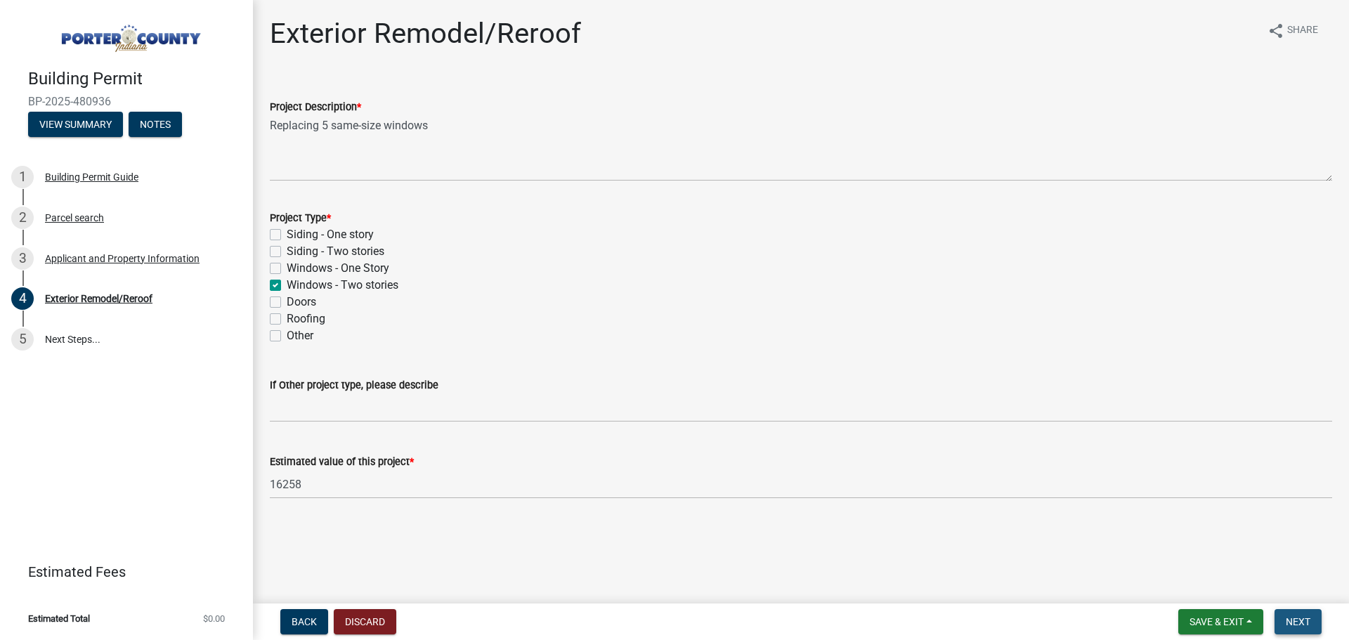
click at [1290, 620] on span "Next" at bounding box center [1298, 621] width 25 height 11
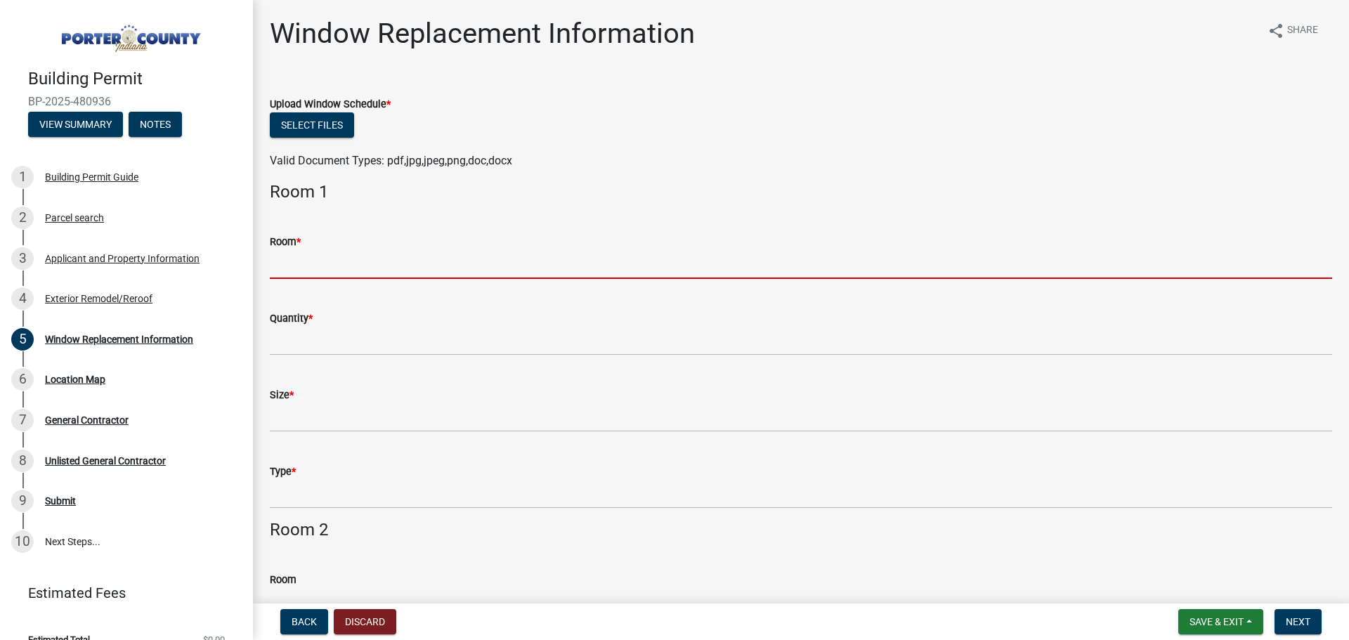
click at [338, 271] on input "Room *" at bounding box center [801, 264] width 1062 height 29
click at [393, 262] on input "Room *" at bounding box center [801, 264] width 1062 height 29
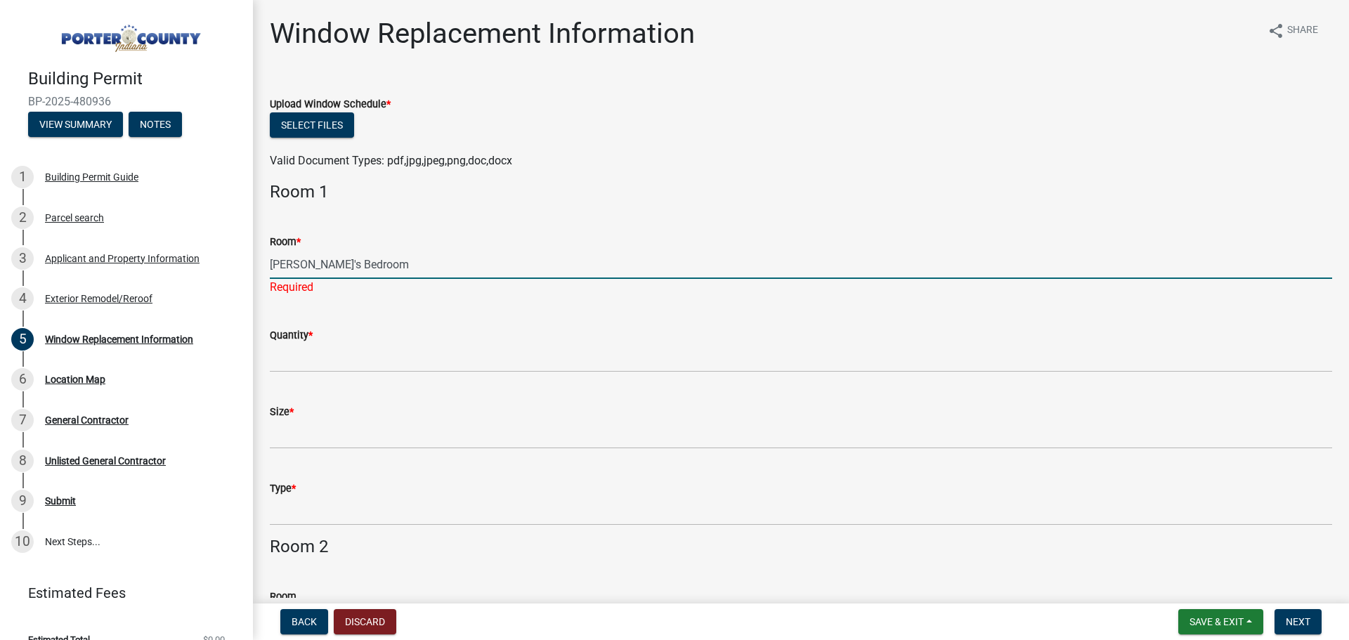
type input "[PERSON_NAME]'s Bedroom"
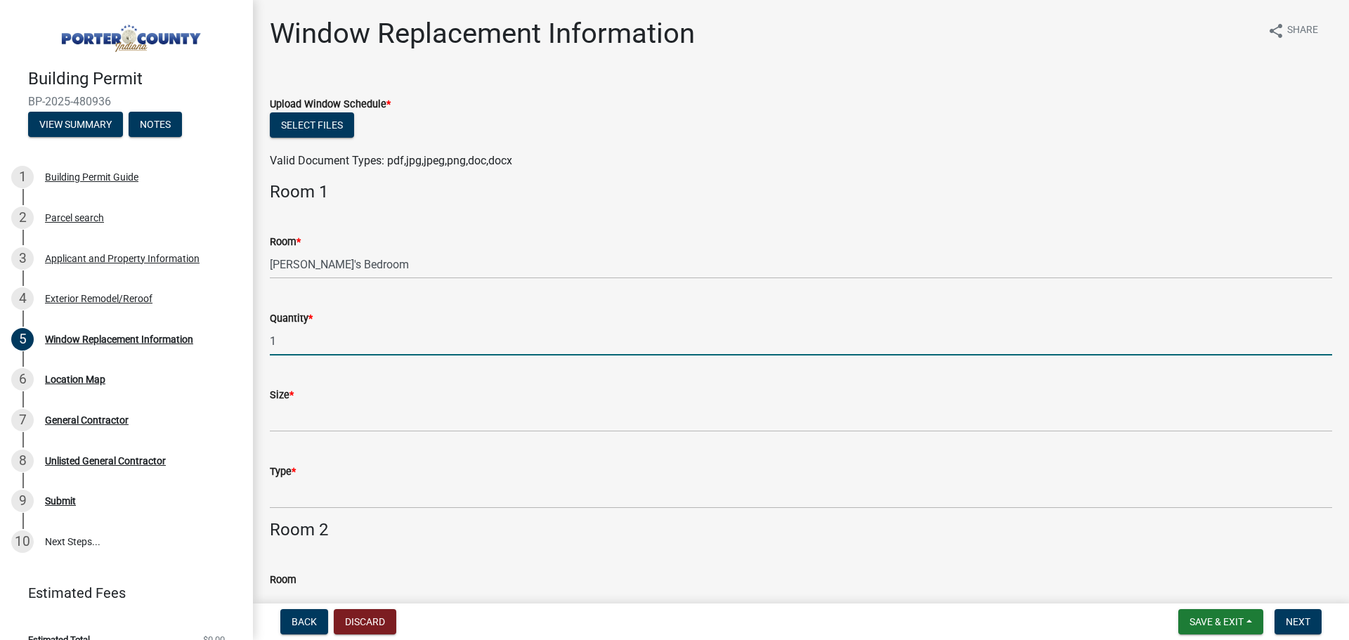
type input "1"
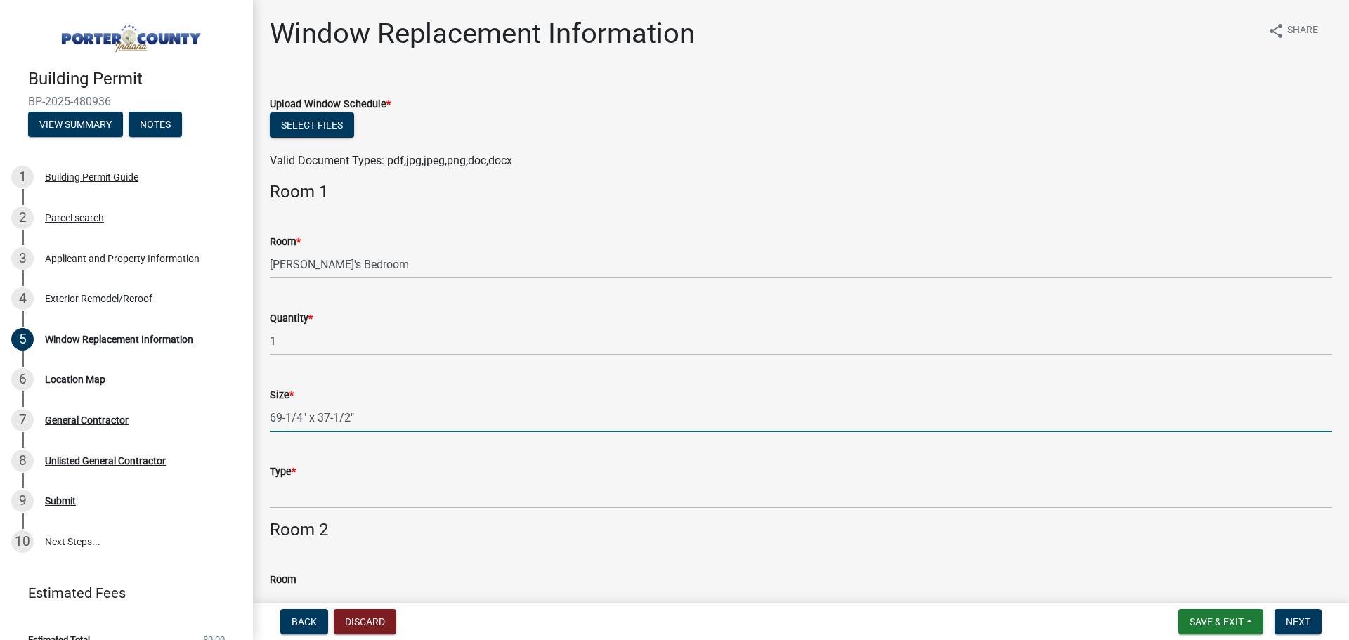
type input "69-1/4" x 37-1/2""
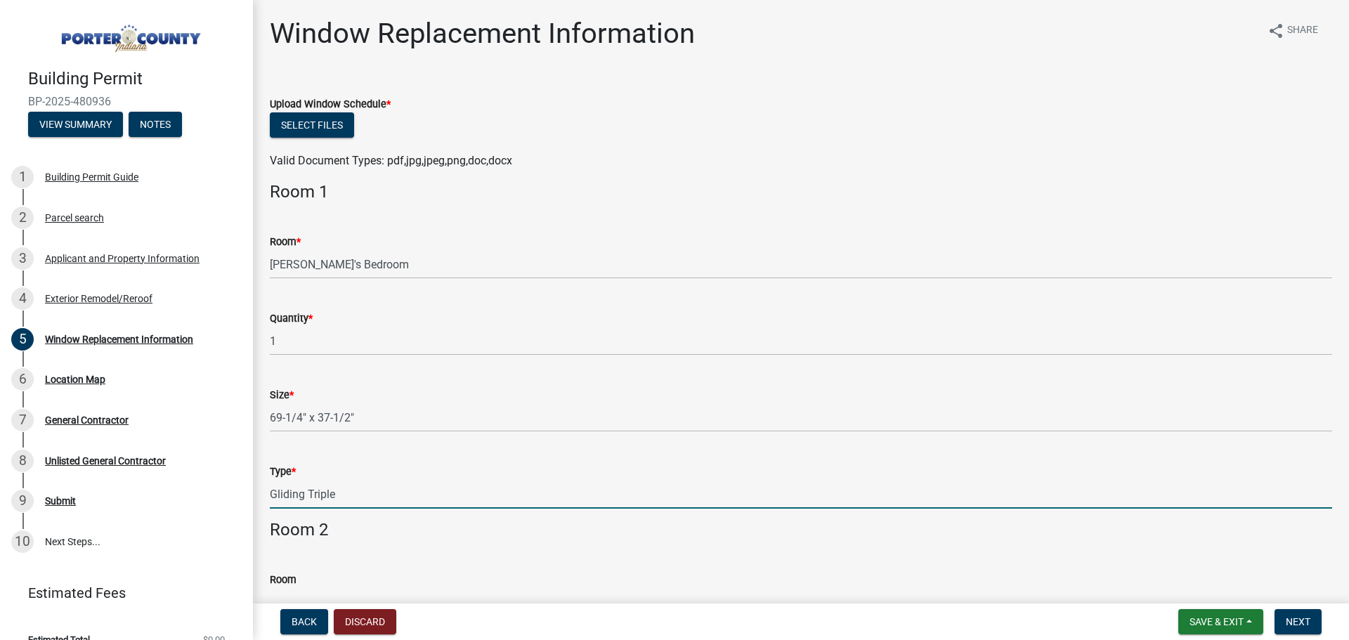
type input "Gliding Triple"
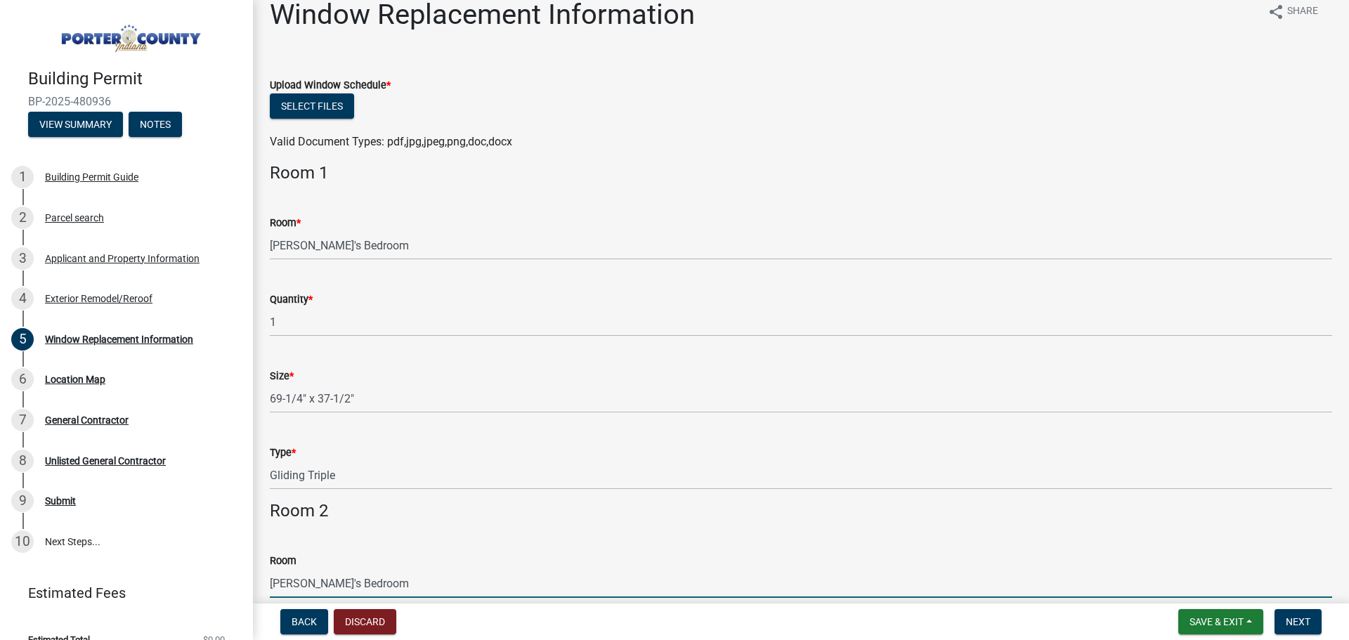
type input "[PERSON_NAME]'s Bedroom"
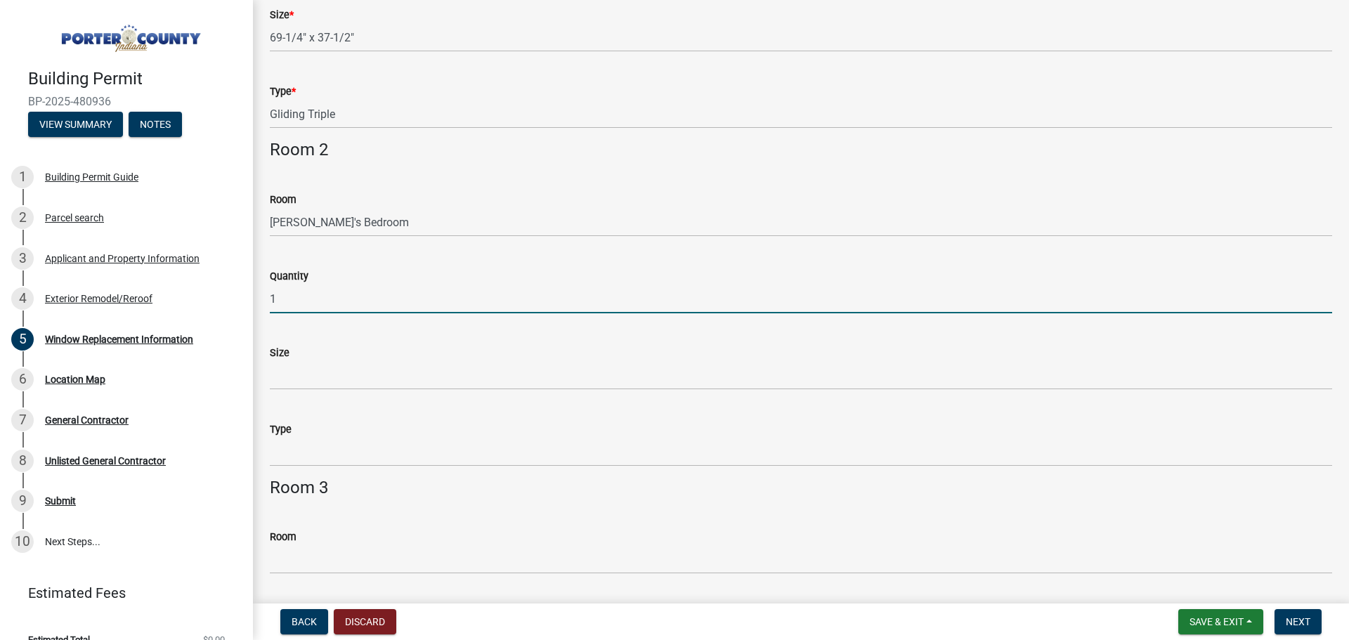
type input "1"
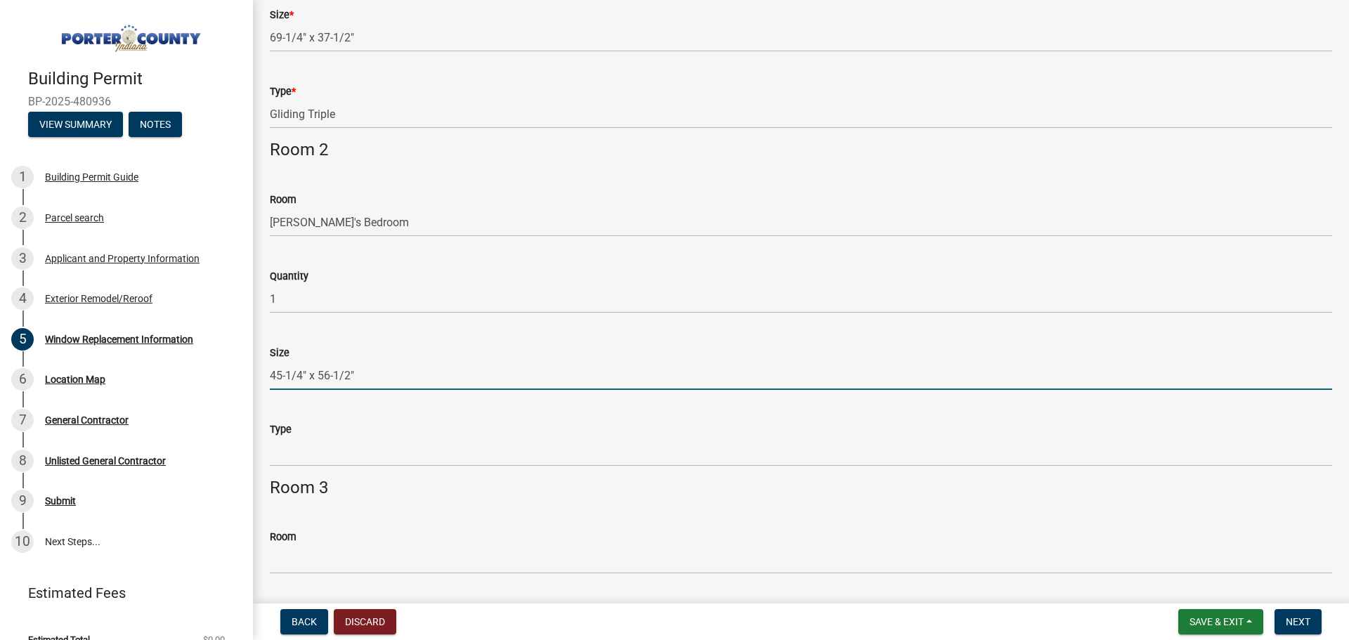
type input "45-1/4" x 56-1/2""
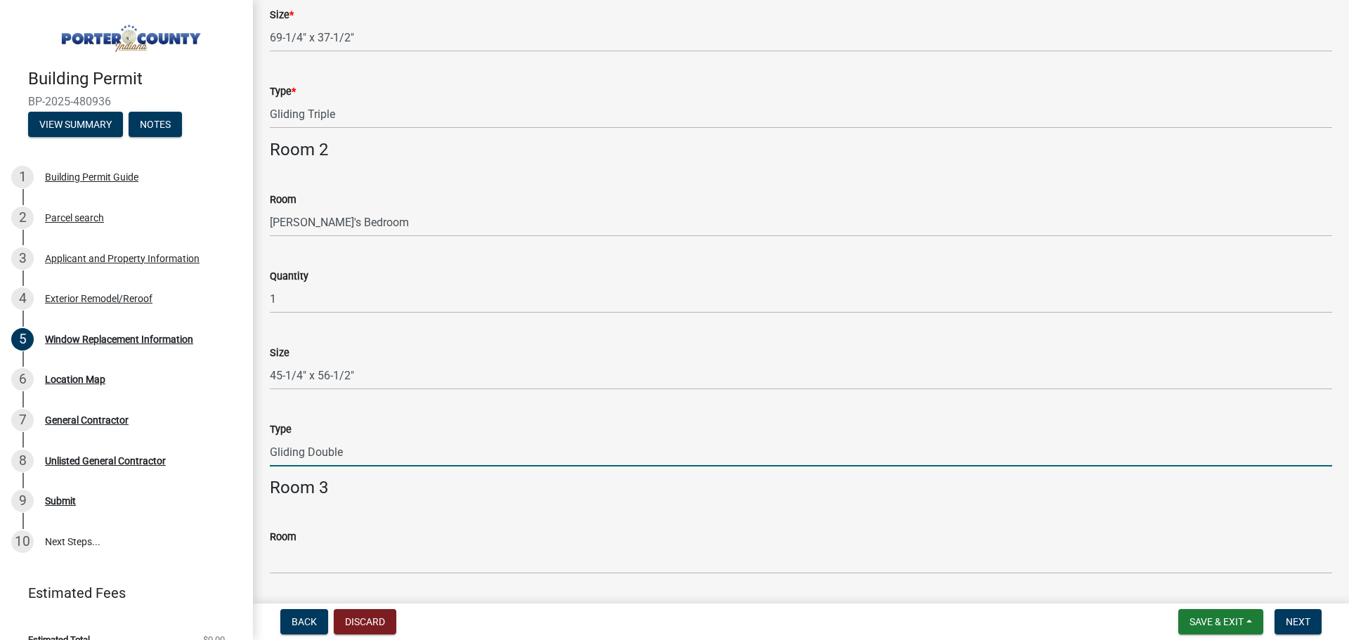
type input "Gliding Double"
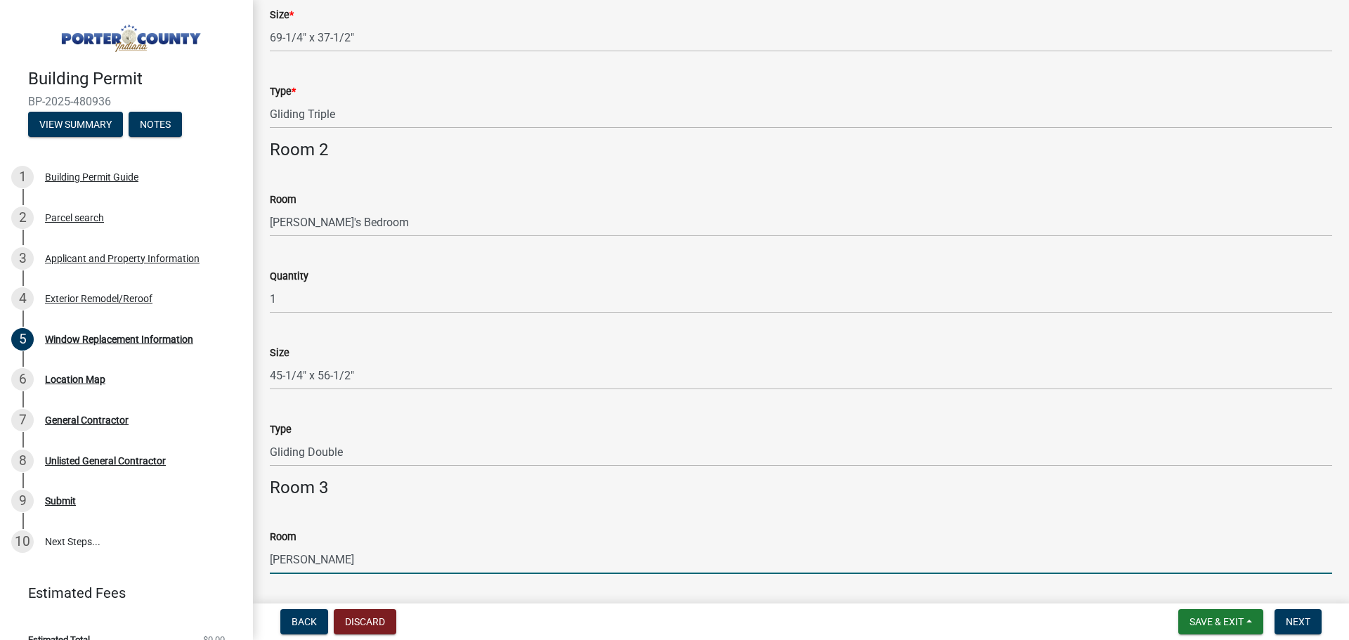
click at [298, 564] on input "[PERSON_NAME]" at bounding box center [801, 559] width 1062 height 29
click at [299, 563] on input "[PERSON_NAME]" at bounding box center [801, 559] width 1062 height 29
click at [301, 563] on input "[PERSON_NAME]" at bounding box center [801, 559] width 1062 height 29
type input "[PERSON_NAME]'s Bedroom"
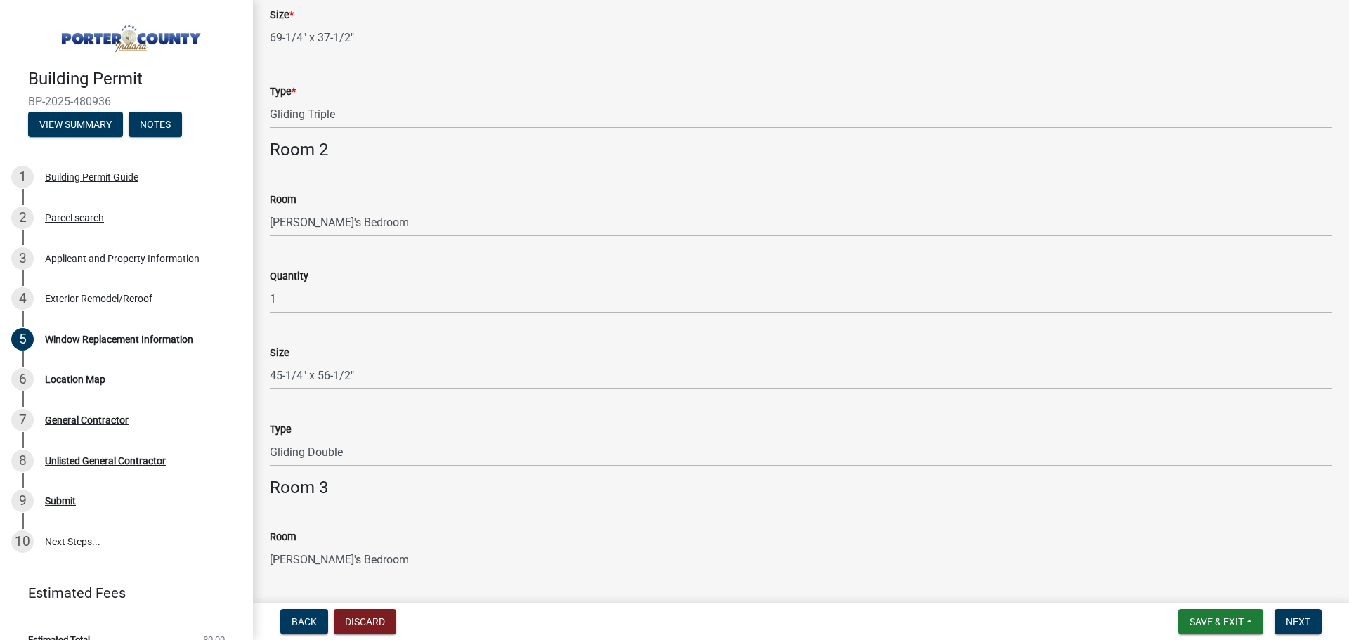
scroll to position [717, 0]
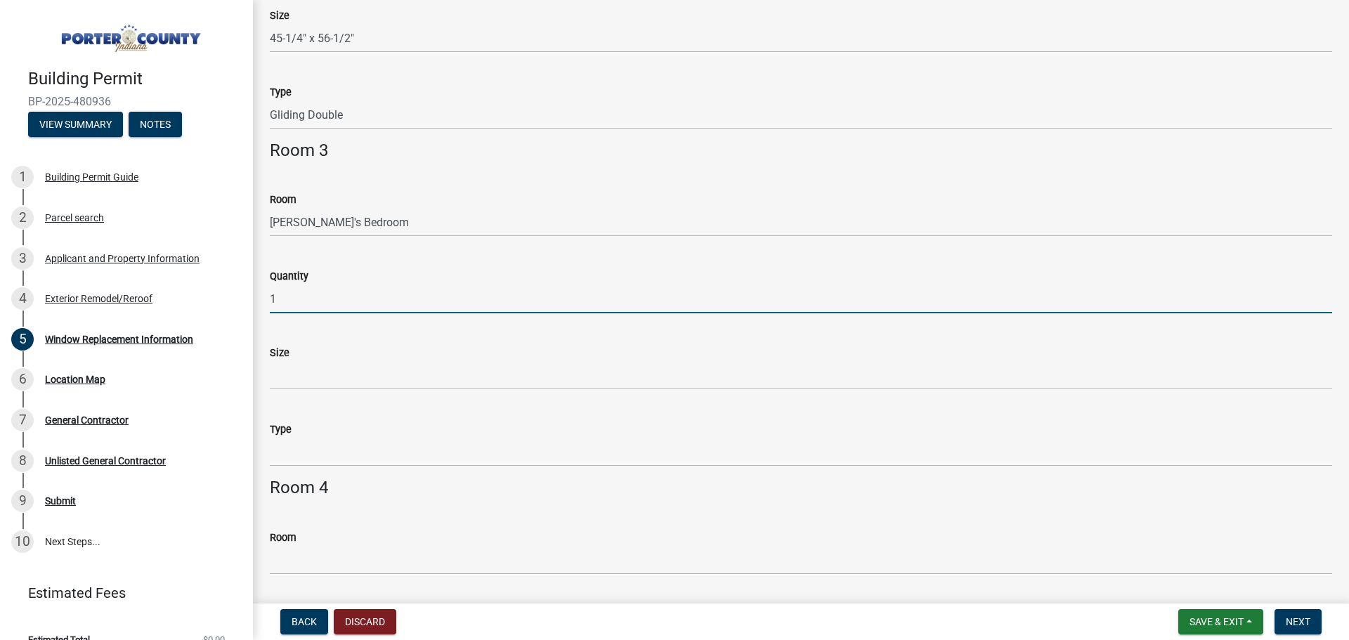
type input "1"
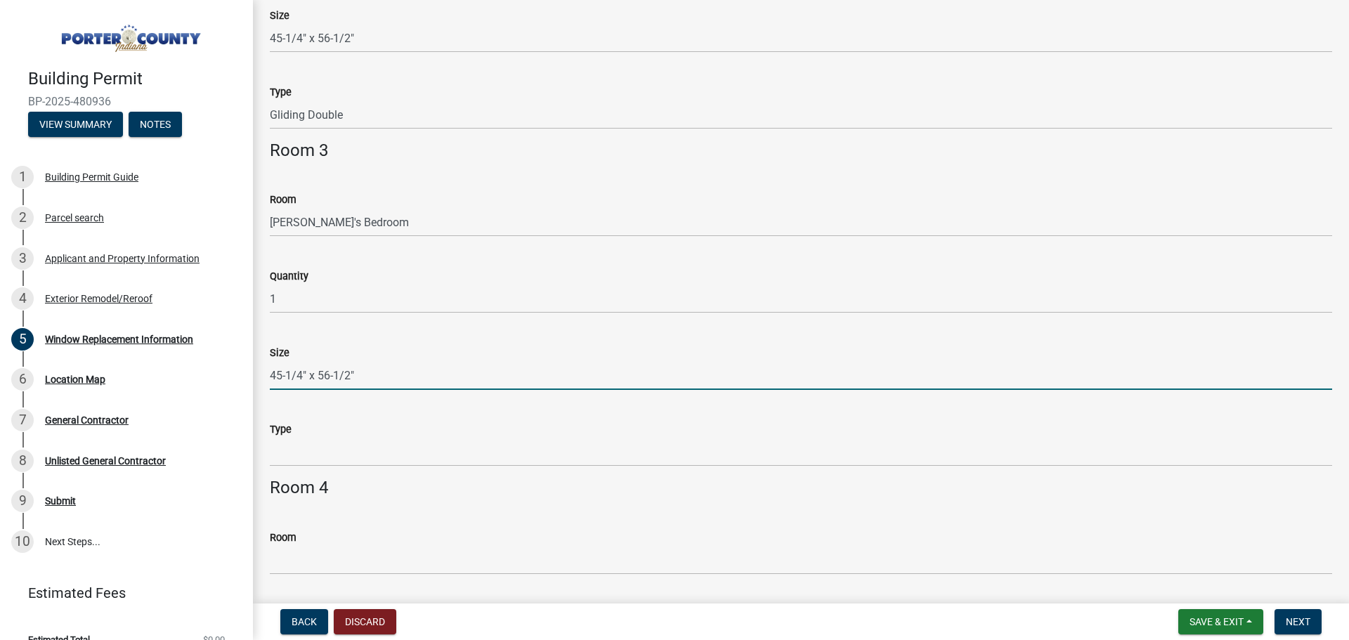
type input "45-1/4" x 56-1/2""
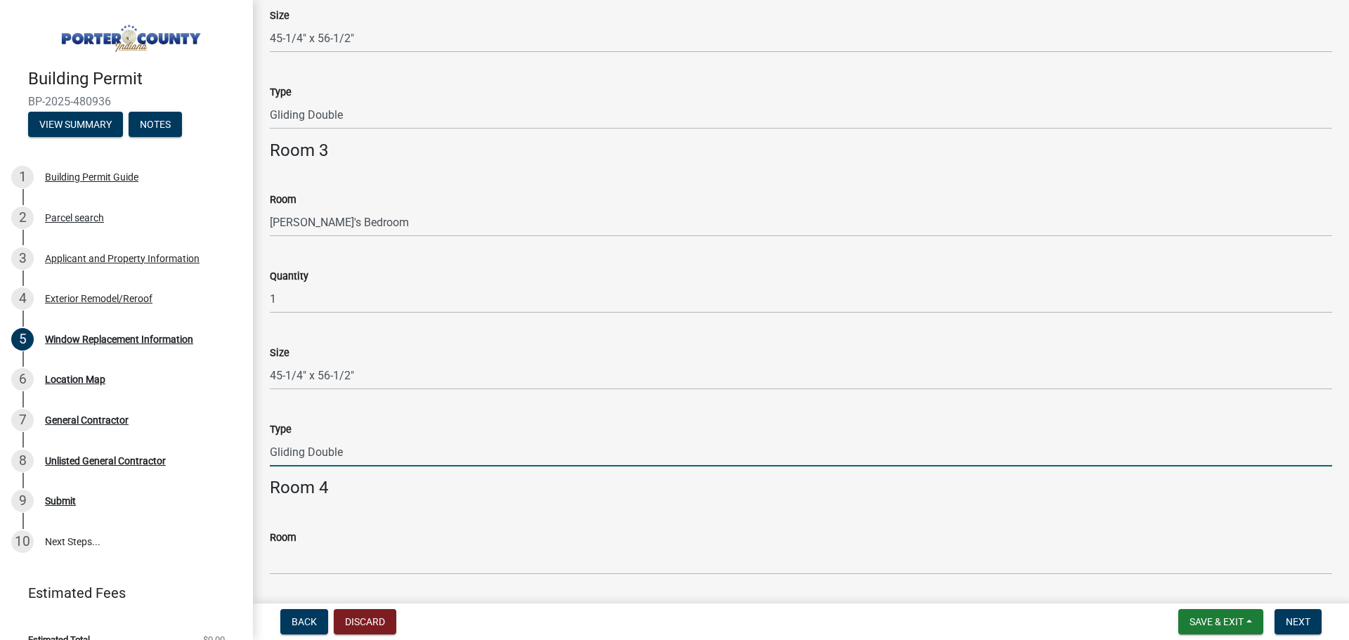
type input "Gliding Double"
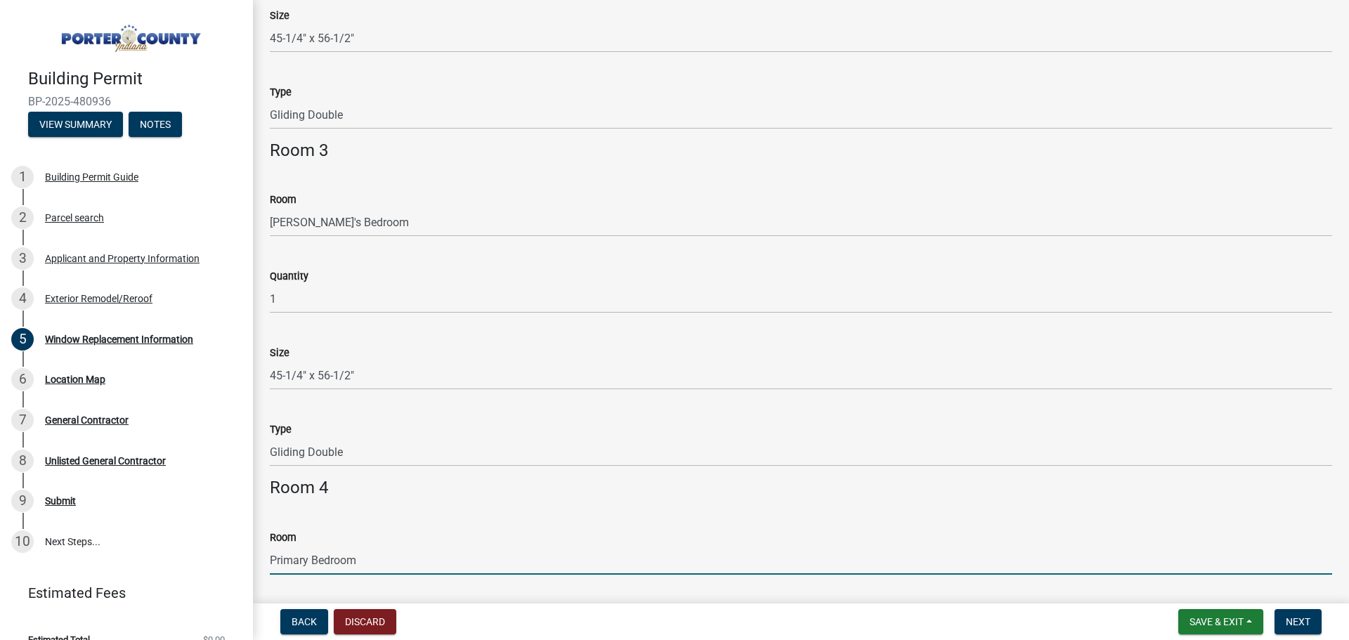
type input "Primary Bedroom"
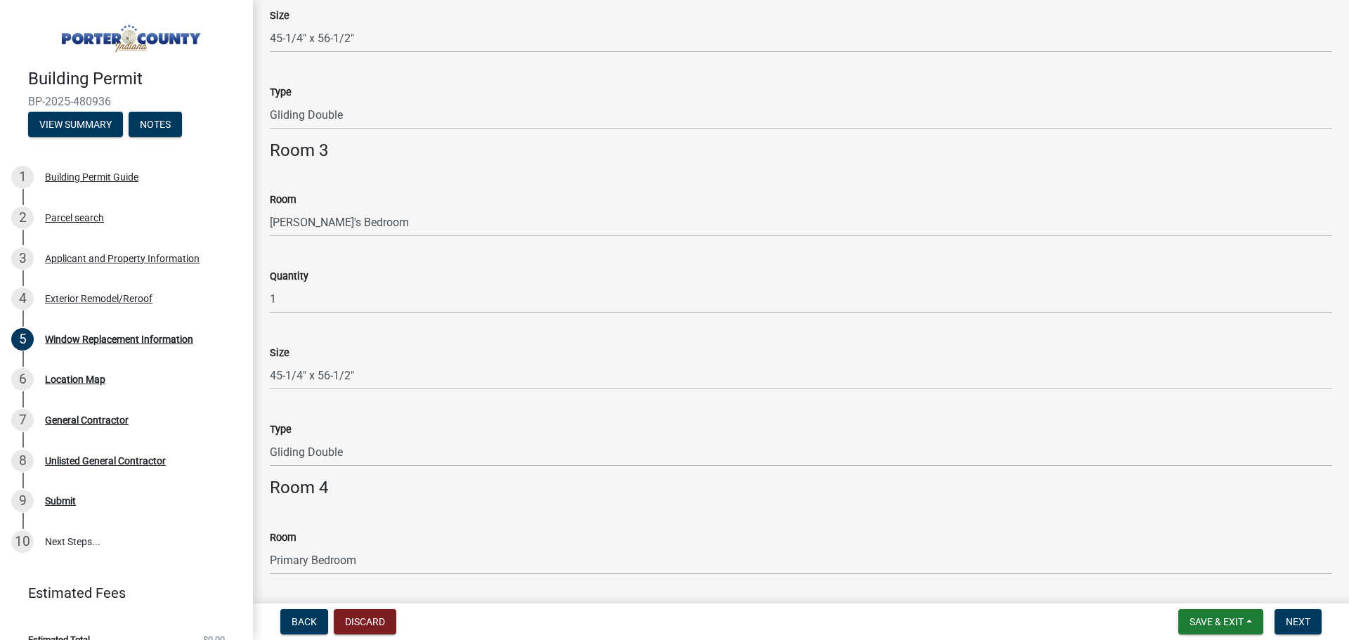
scroll to position [1055, 0]
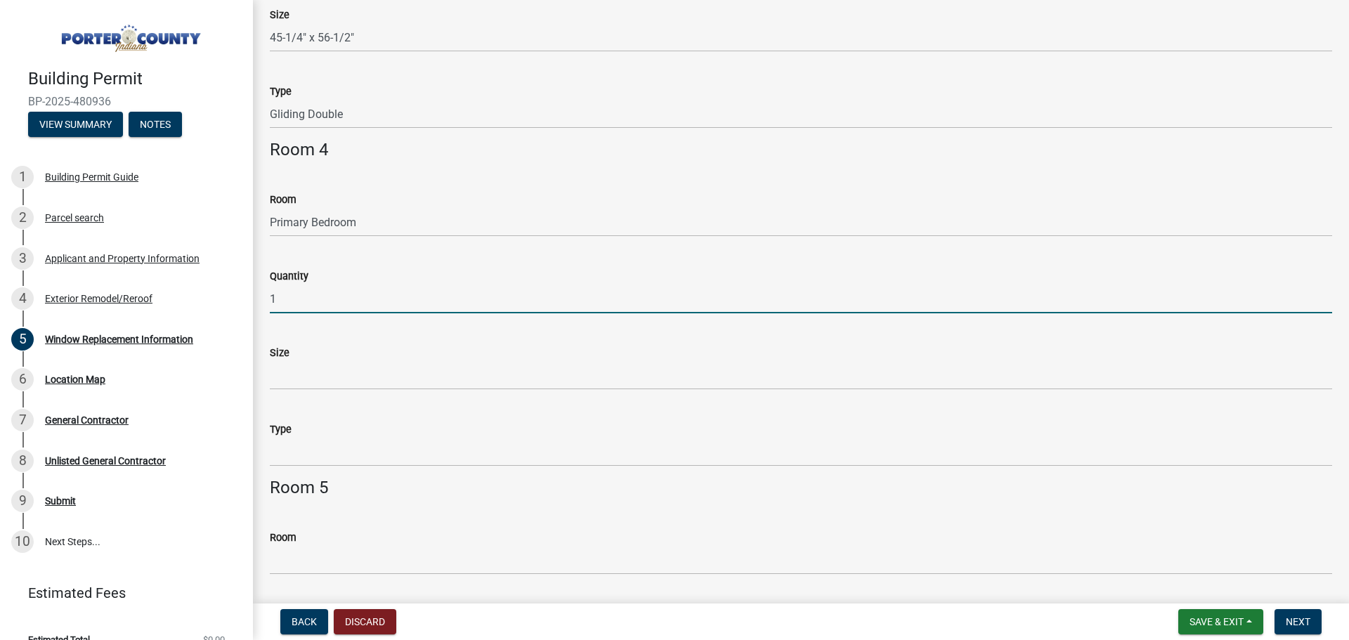
type input "1"
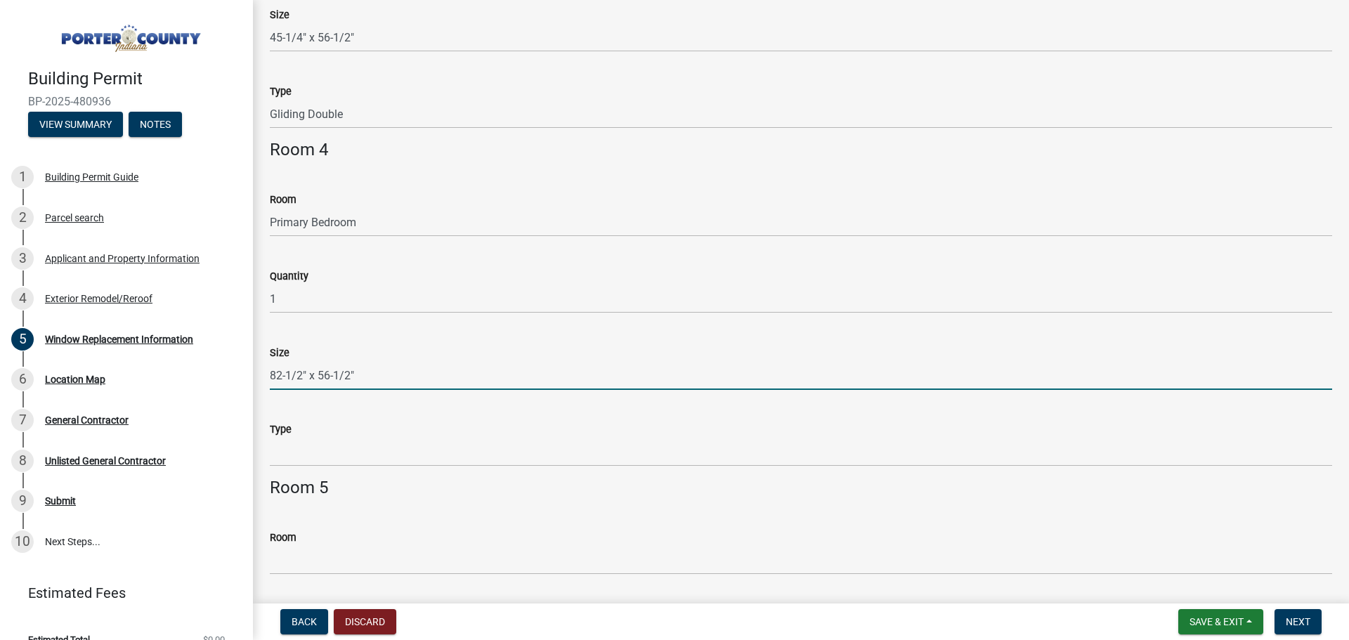
type input "82-1/2" x 56-1/2""
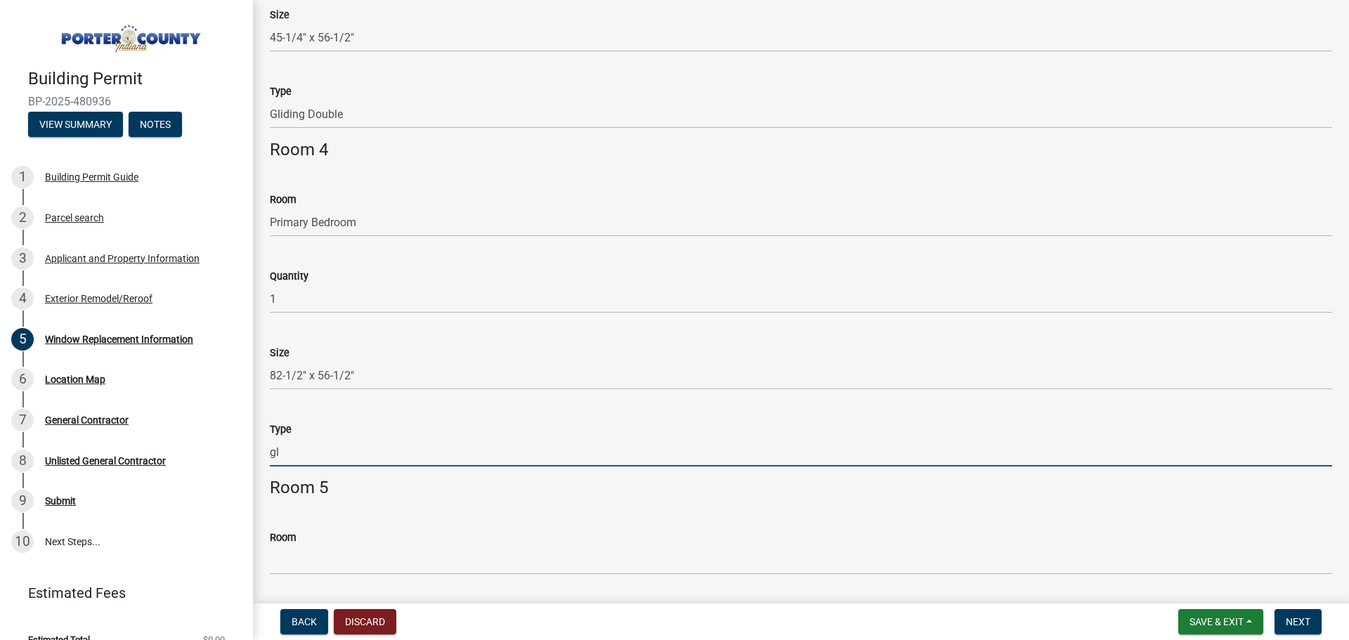
type input "g"
type input "Gliding Triple"
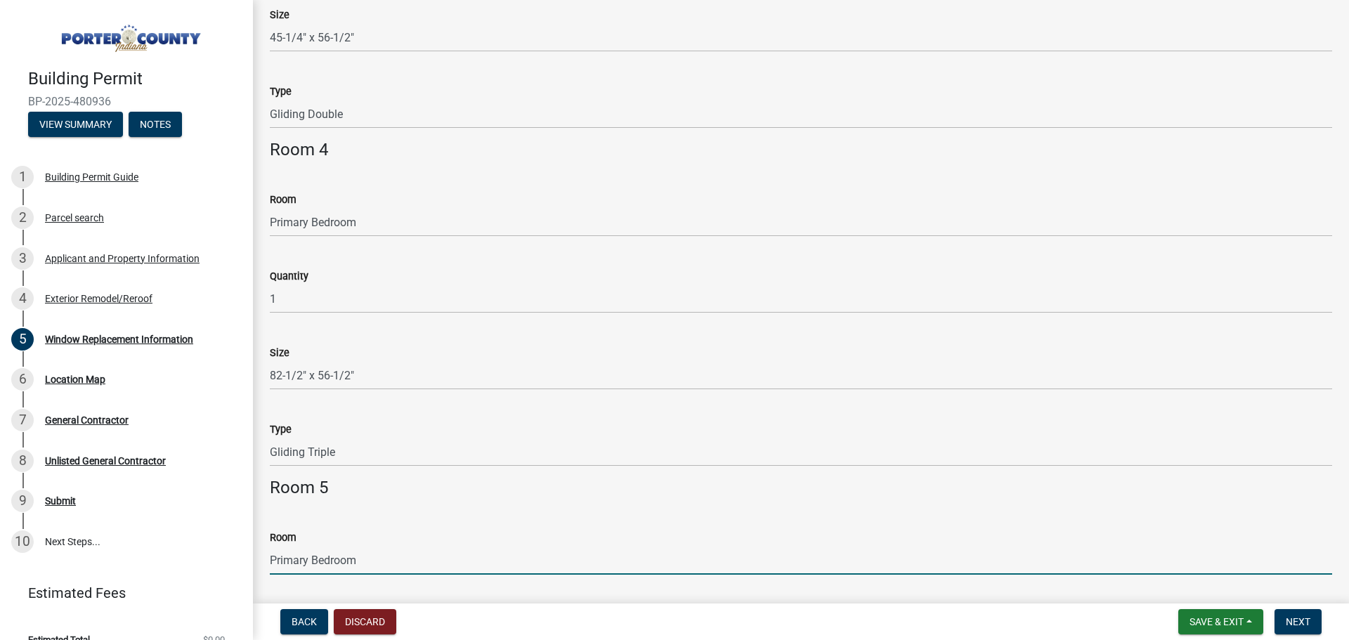
type input "Primary Bedroom"
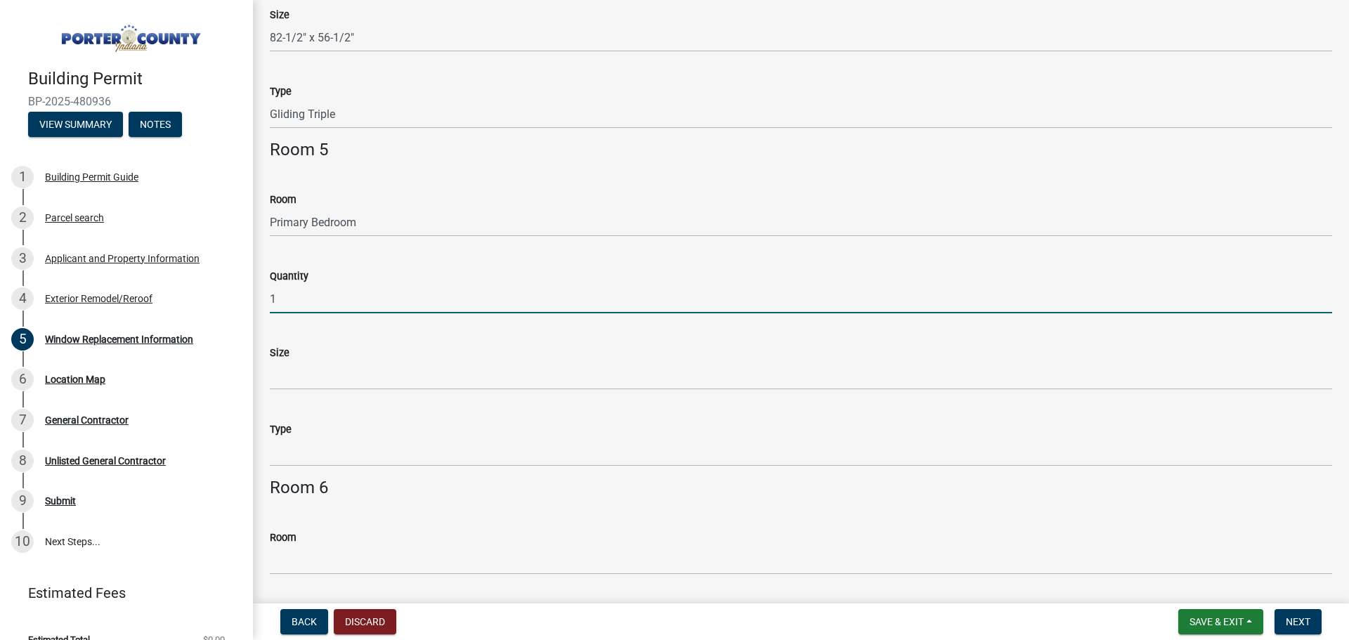
type input "1"
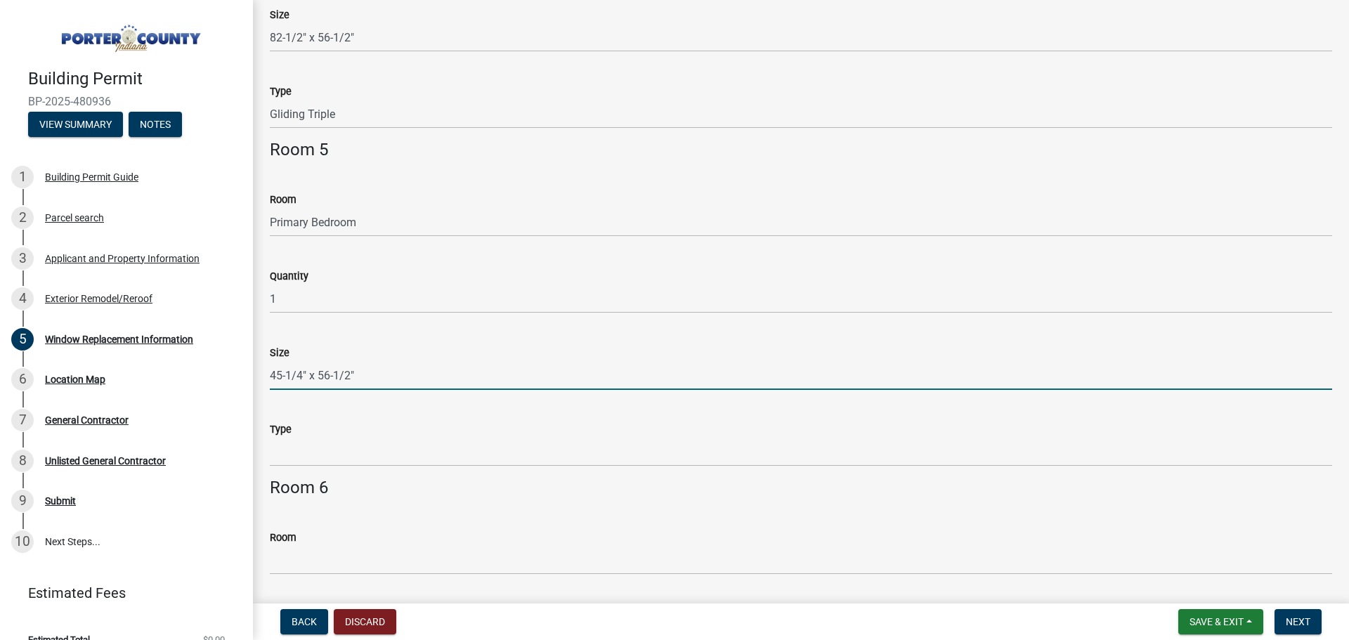
type input "45-1/4" x 56-1/2""
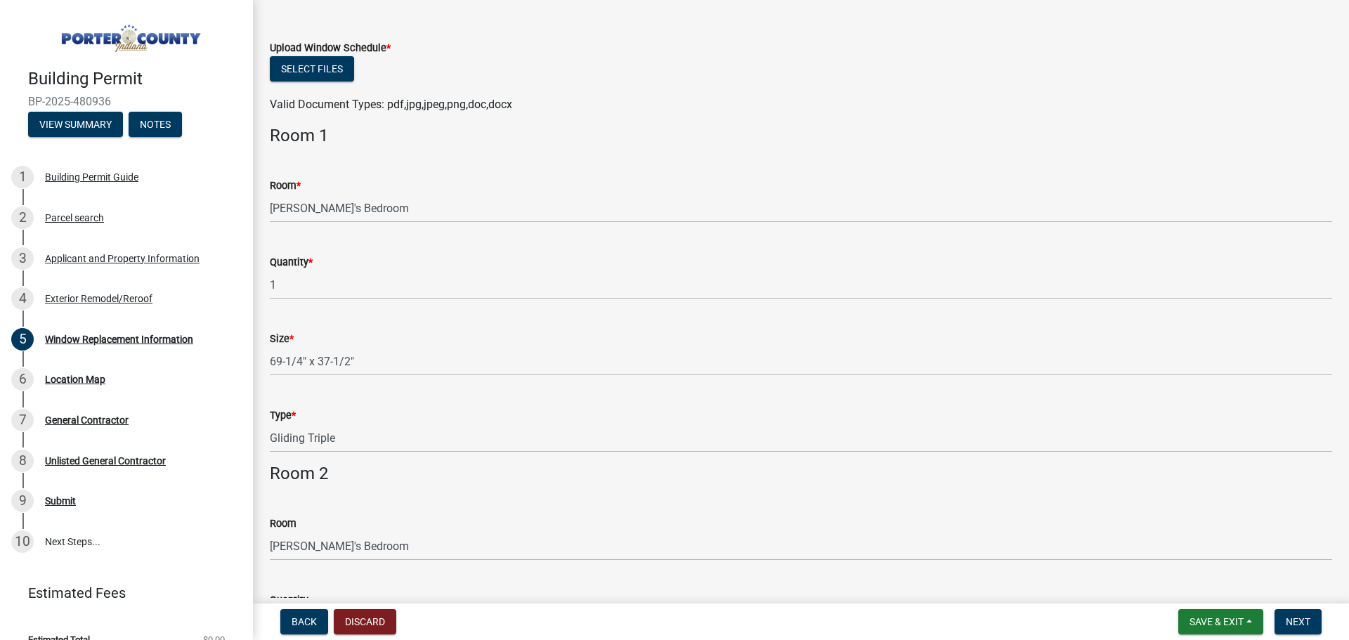
scroll to position [0, 0]
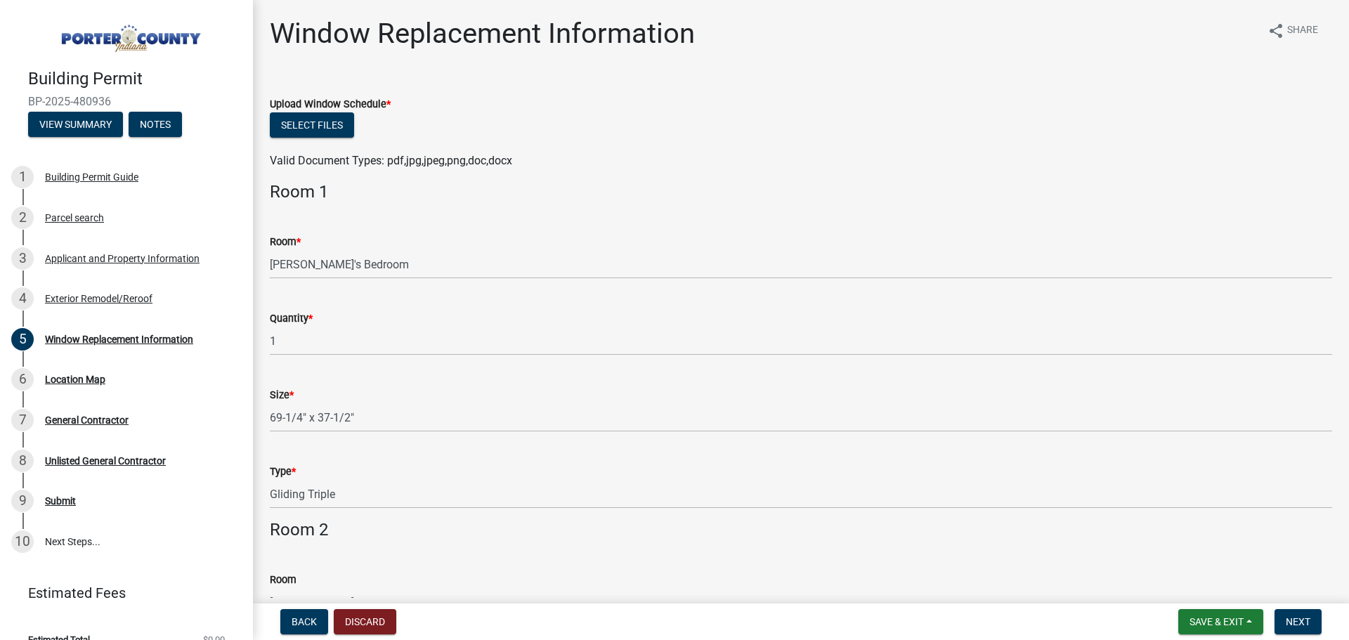
type input "Gliding Double"
click at [305, 124] on button "Select files" at bounding box center [312, 124] width 84 height 25
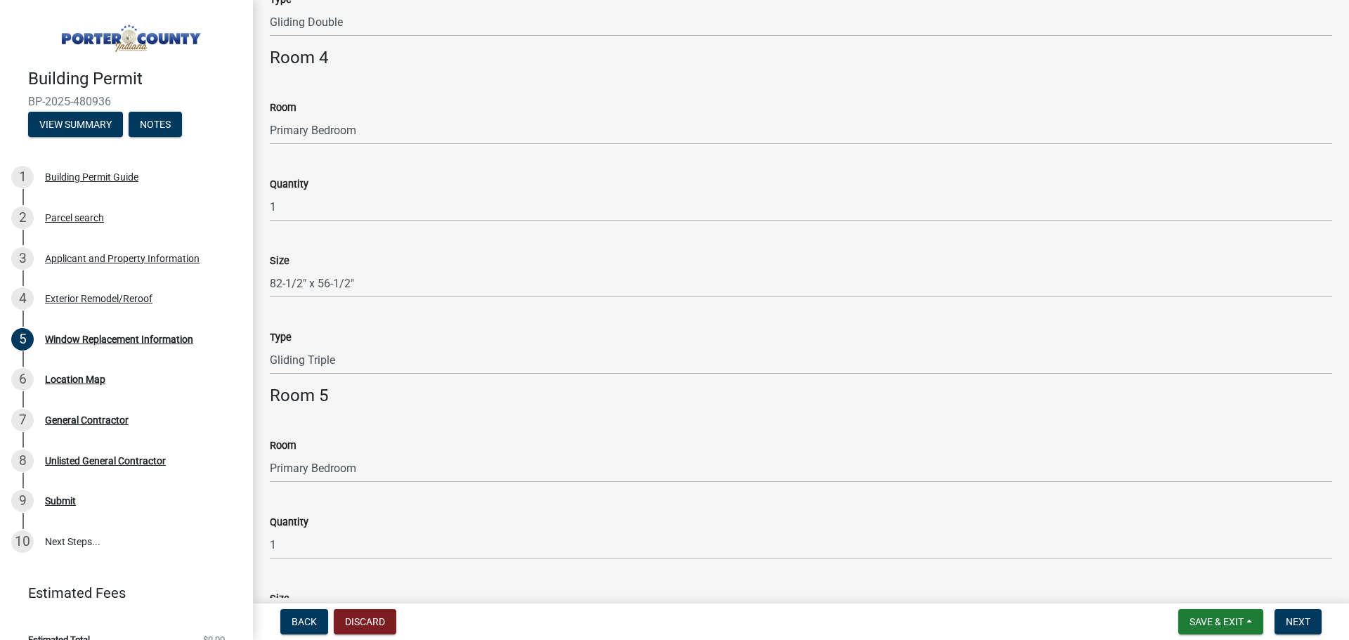
scroll to position [1335, 0]
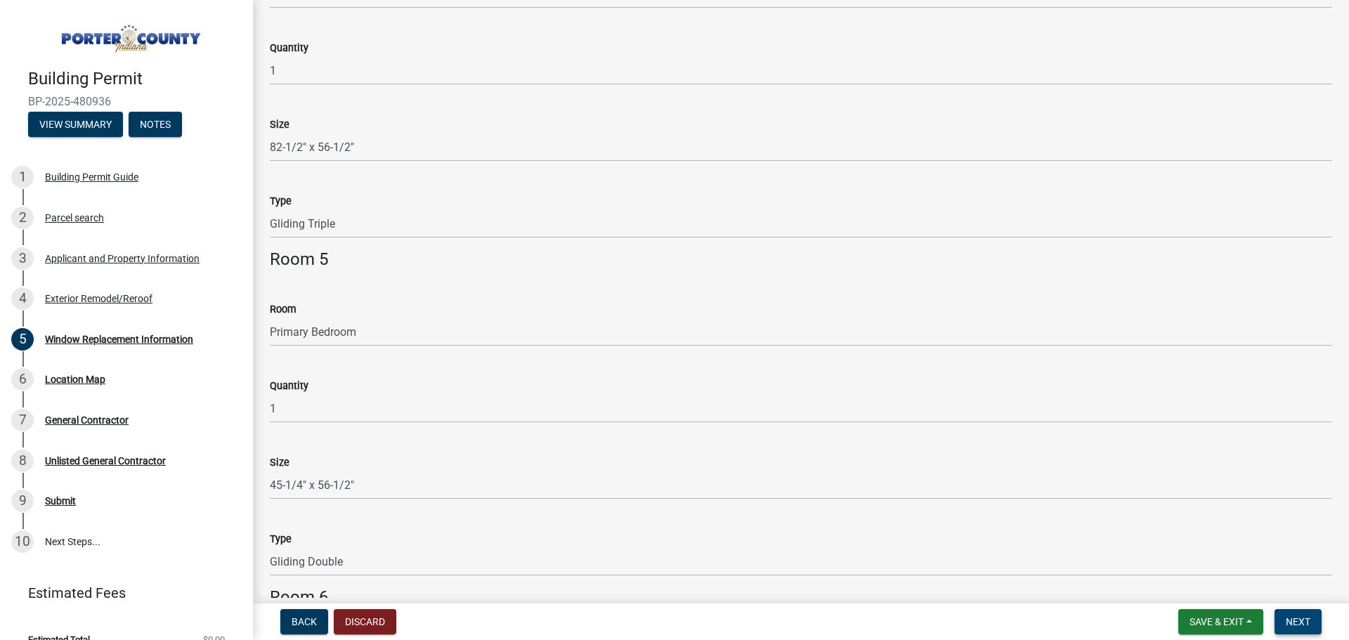
click at [1298, 625] on span "Next" at bounding box center [1298, 621] width 25 height 11
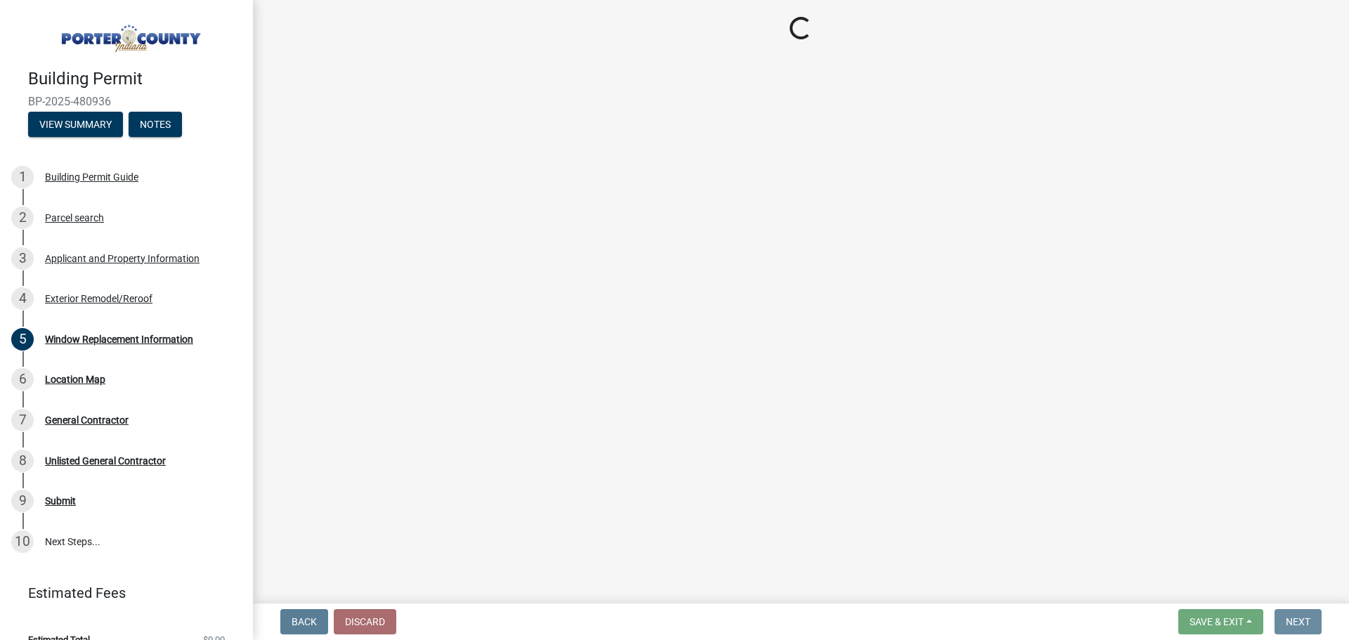
scroll to position [0, 0]
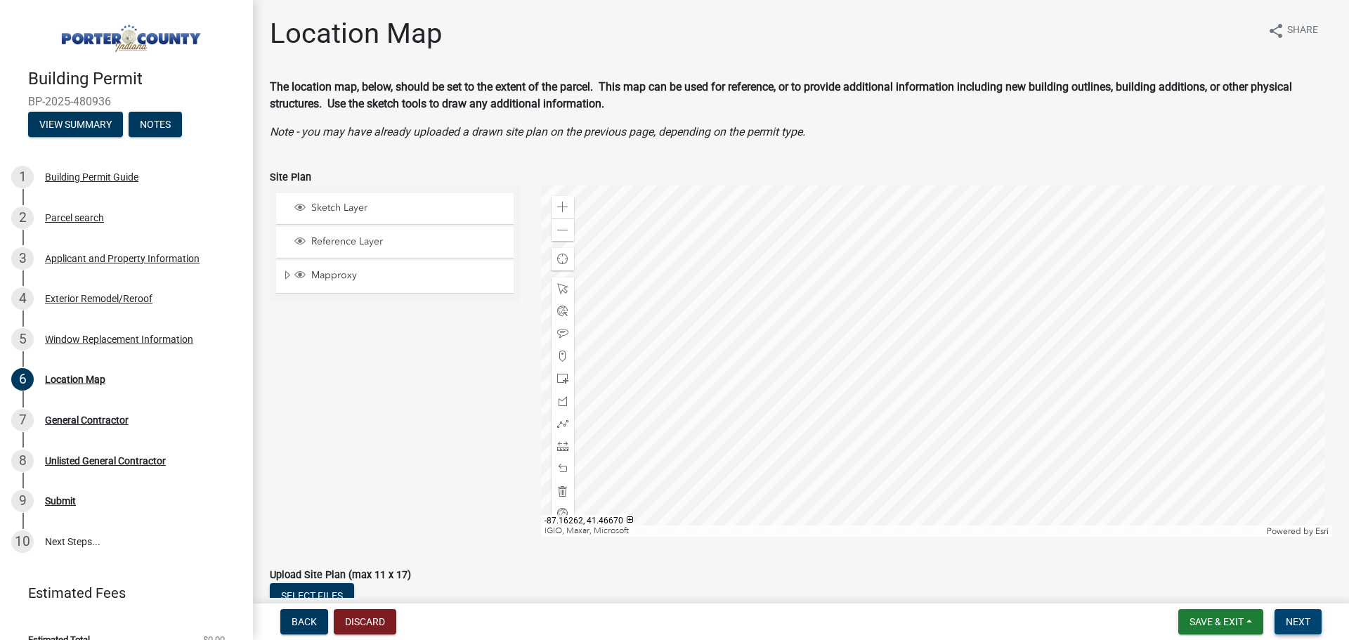
click at [1296, 623] on span "Next" at bounding box center [1298, 621] width 25 height 11
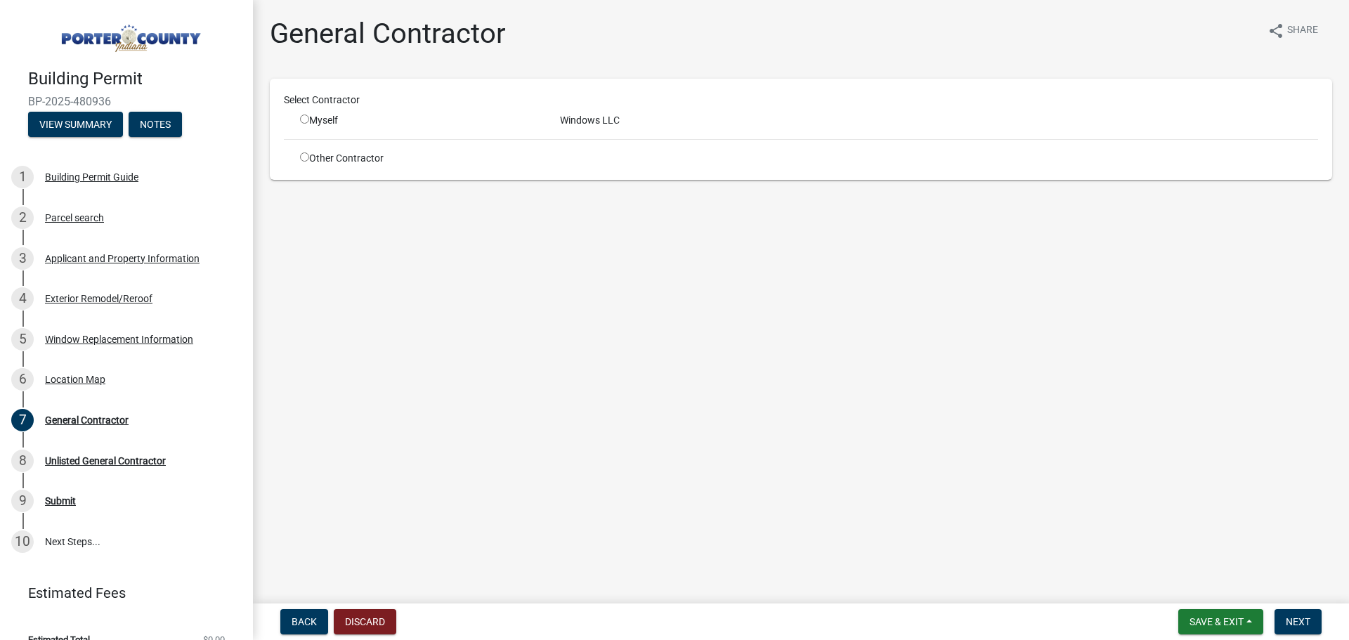
click at [302, 119] on input "radio" at bounding box center [304, 119] width 9 height 9
radio input "true"
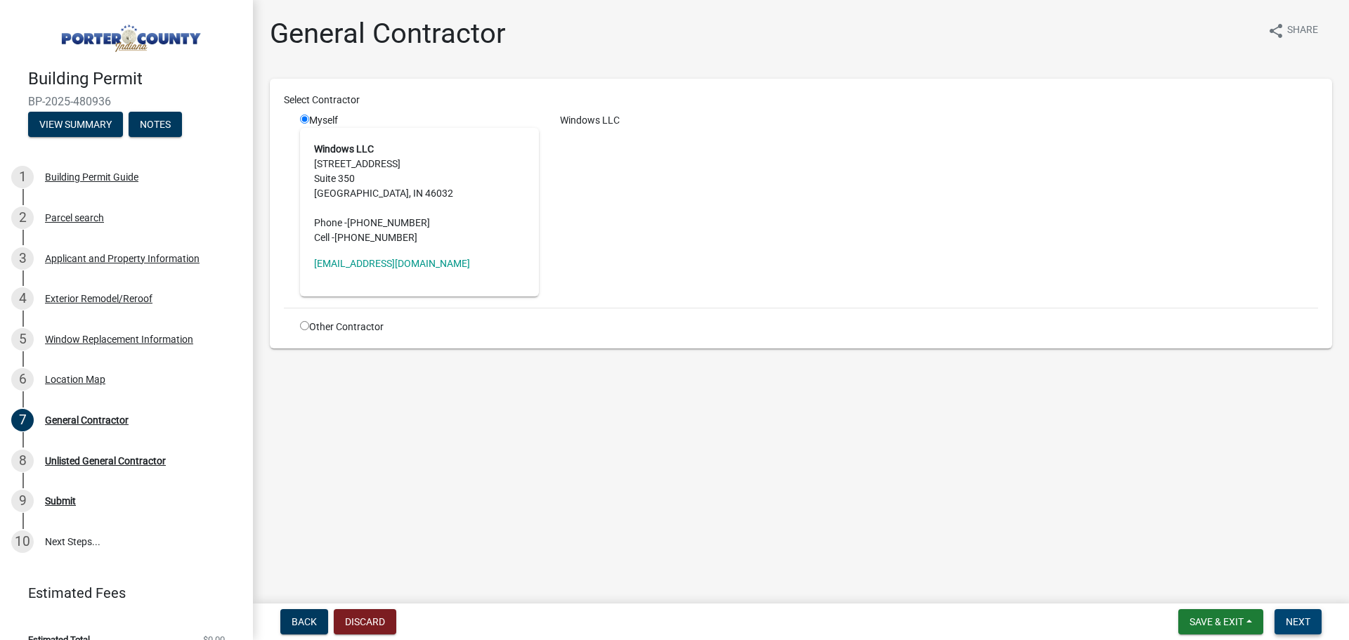
click at [1284, 613] on button "Next" at bounding box center [1297, 621] width 47 height 25
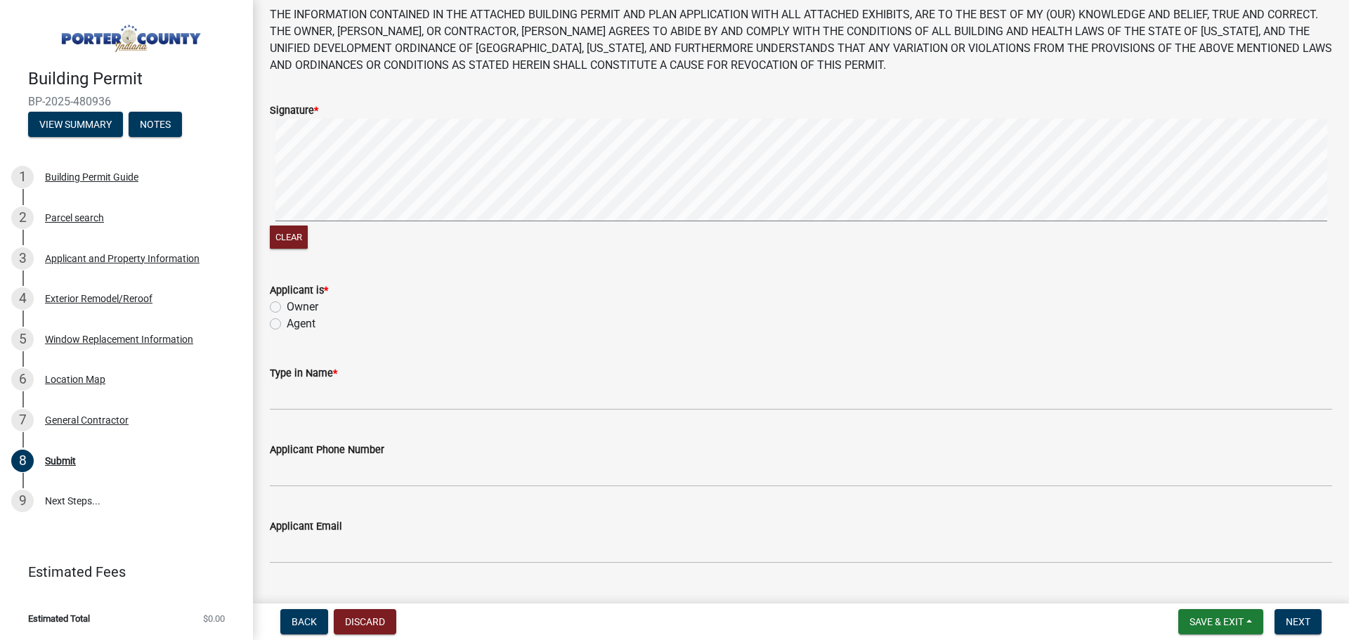
scroll to position [140, 0]
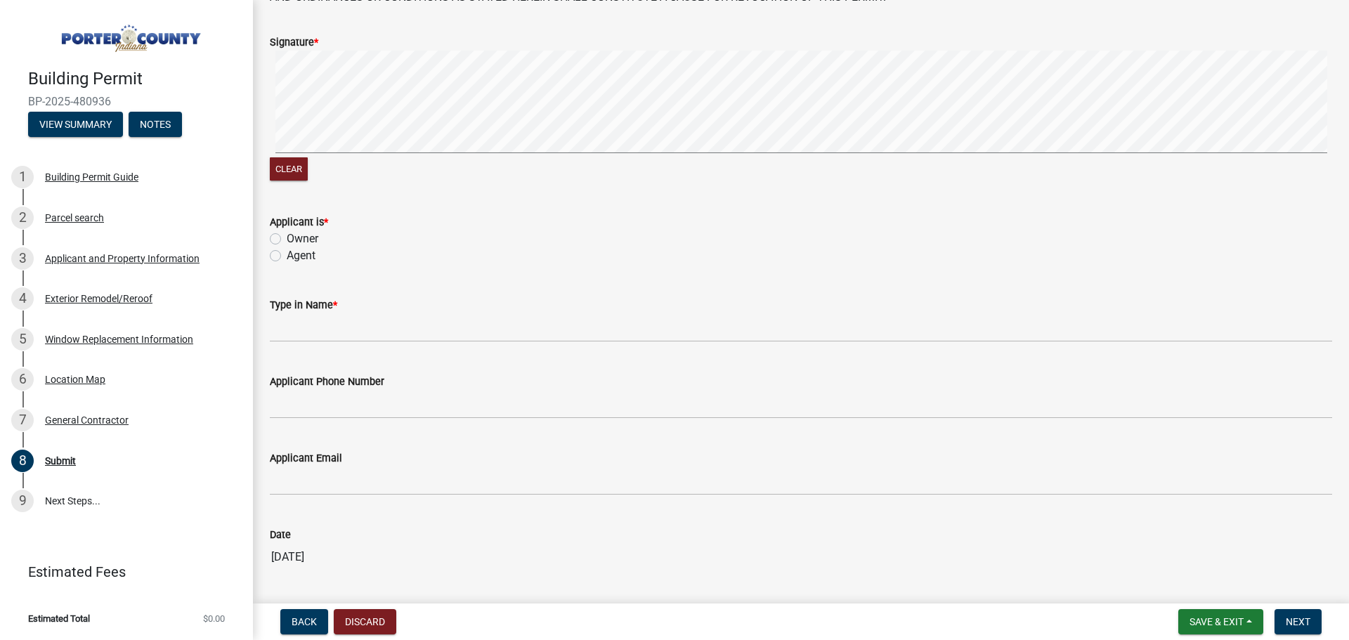
click at [287, 251] on label "Agent" at bounding box center [301, 255] width 29 height 17
click at [287, 251] on input "Agent" at bounding box center [291, 251] width 9 height 9
radio input "true"
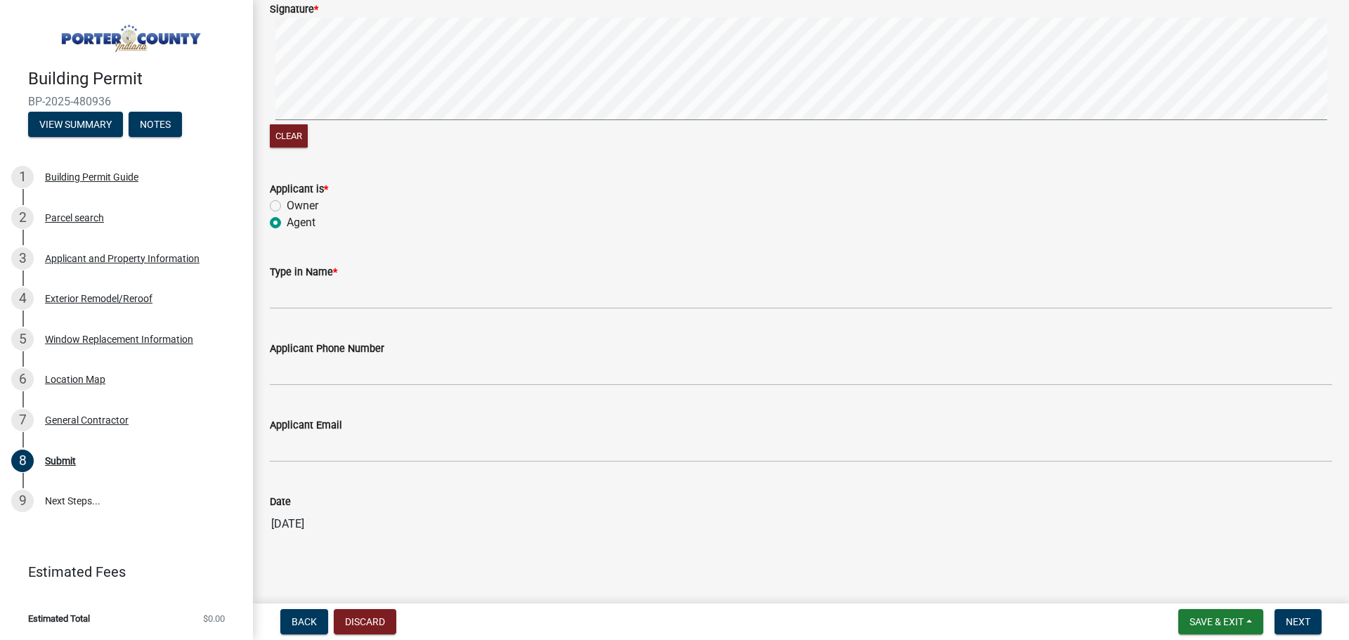
scroll to position [191, 0]
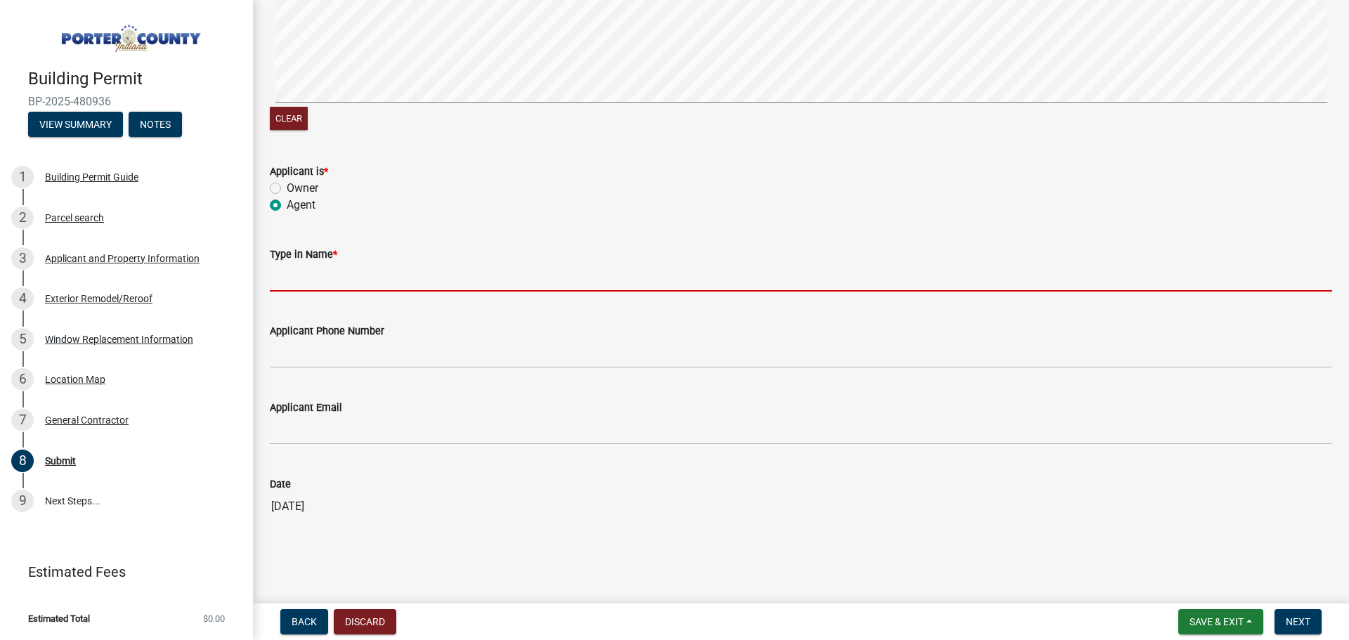
click at [320, 274] on input "Type in Name *" at bounding box center [801, 277] width 1062 height 29
type input "[PERSON_NAME]"
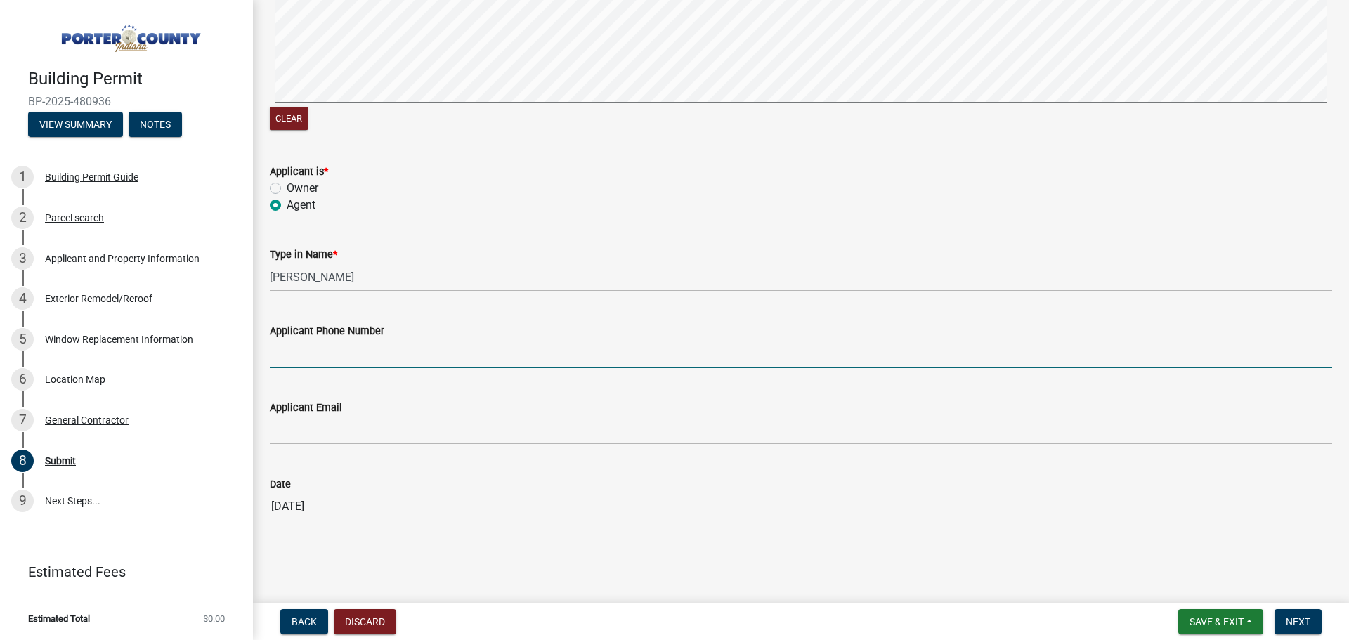
click at [338, 345] on input "Applicant Phone Number" at bounding box center [801, 353] width 1062 height 29
type input "3175755574"
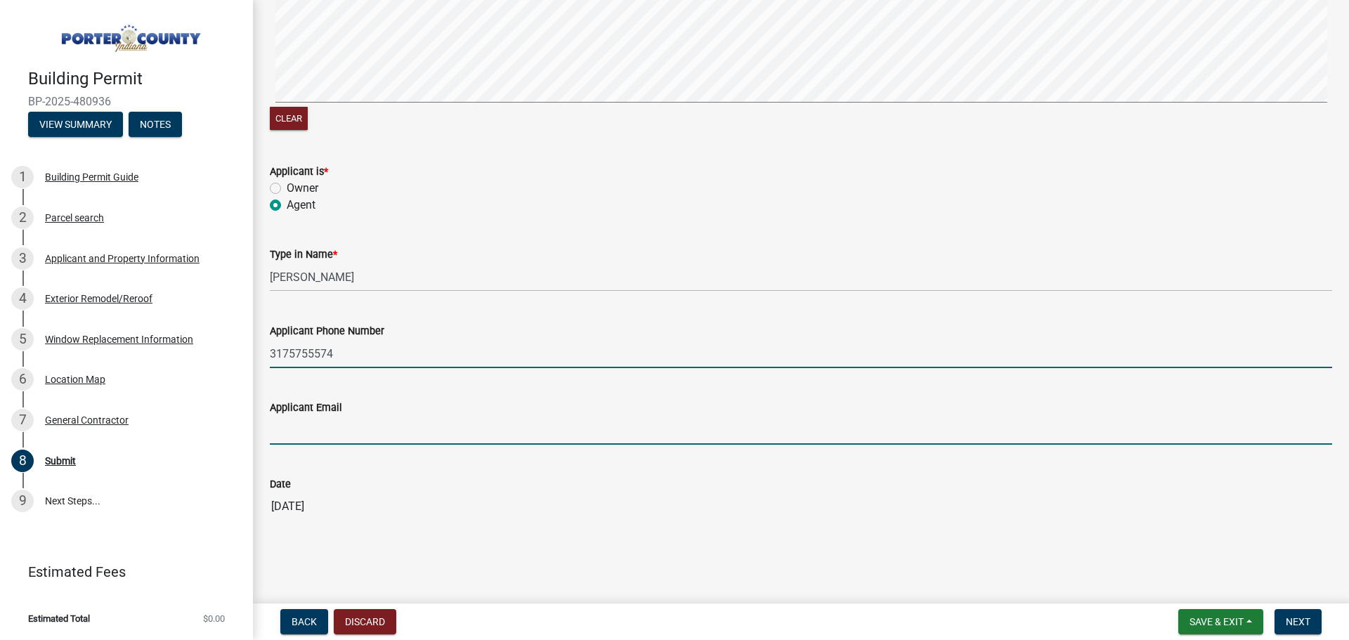
click at [353, 434] on input "Applicant Email" at bounding box center [801, 430] width 1062 height 29
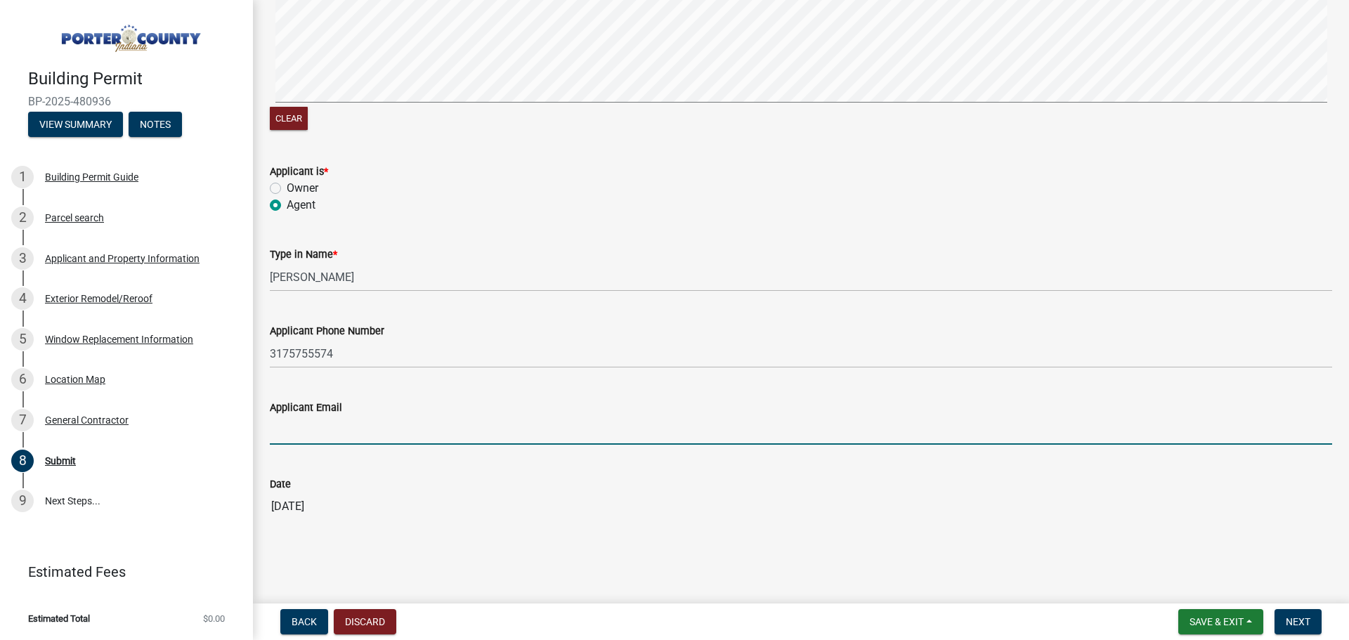
type input "[EMAIL_ADDRESS][DOMAIN_NAME]"
click at [1311, 621] on button "Next" at bounding box center [1297, 621] width 47 height 25
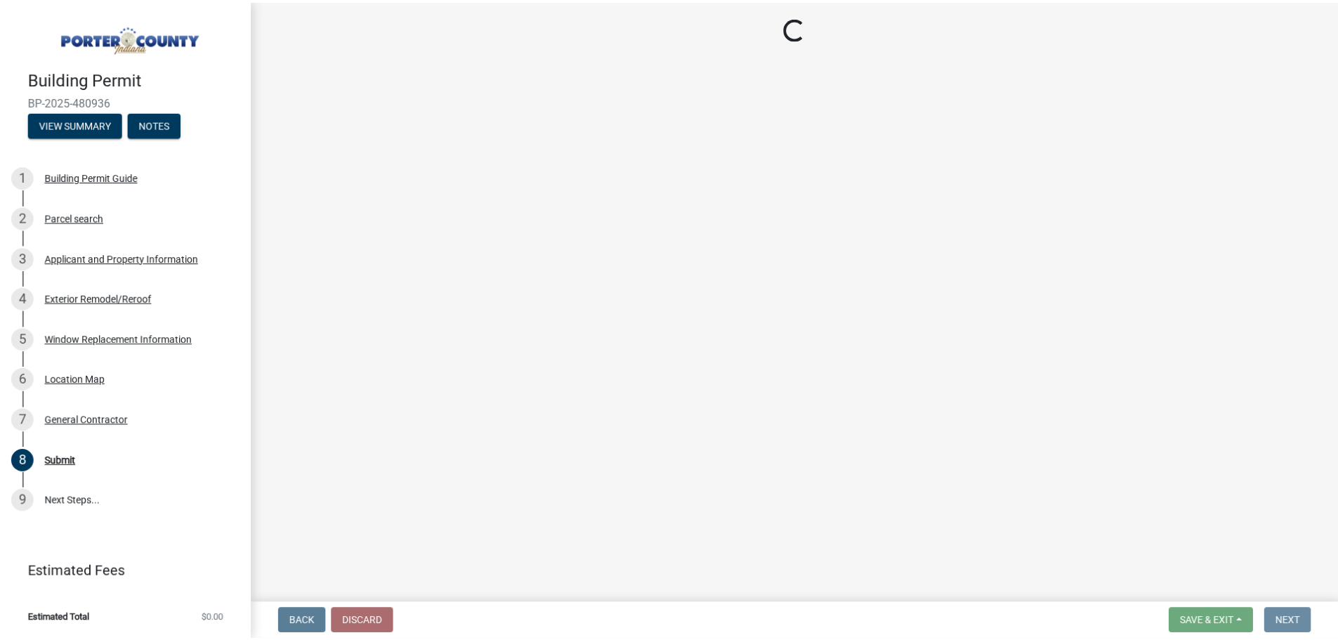
scroll to position [0, 0]
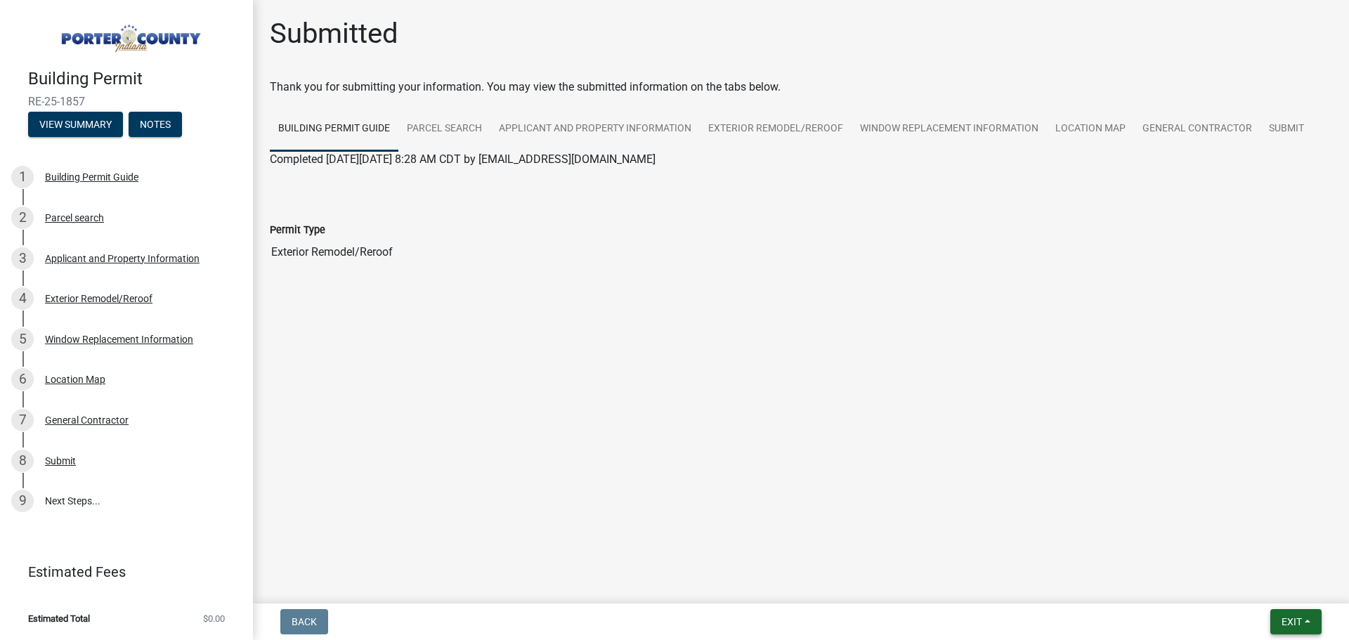
click at [1316, 623] on button "Exit" at bounding box center [1295, 621] width 51 height 25
click at [1298, 595] on button "Save & Exit" at bounding box center [1265, 585] width 112 height 34
